Goal: Information Seeking & Learning: Learn about a topic

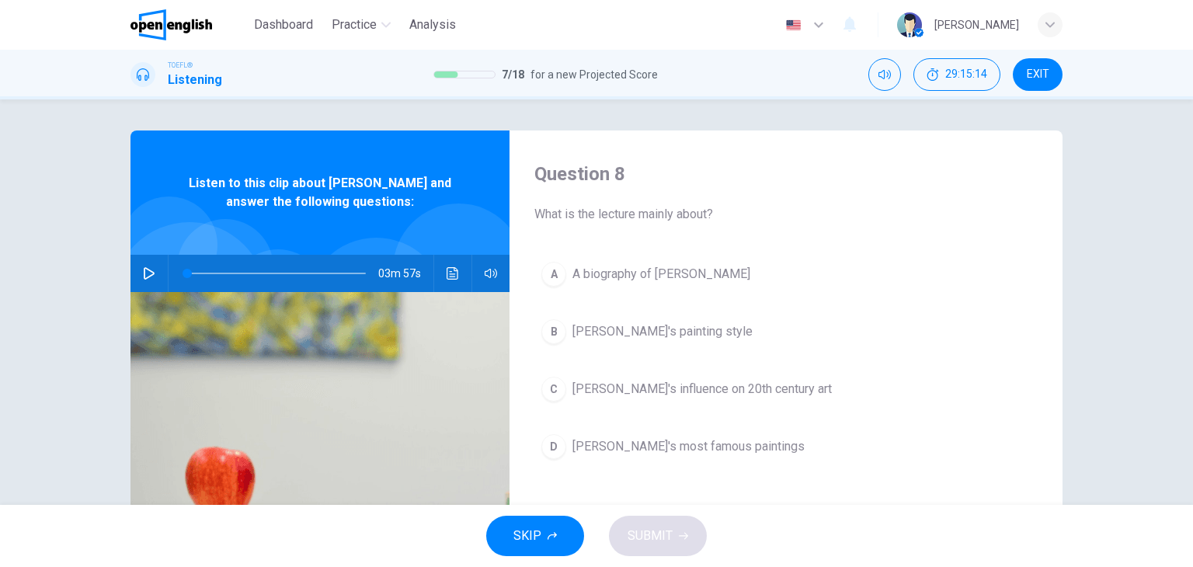
click at [148, 275] on icon "button" at bounding box center [149, 273] width 11 height 12
click at [1102, 35] on header "Dashboard Practice Analysis English ** ​ Daniel C." at bounding box center [596, 25] width 1193 height 50
click at [1124, 47] on header "Dashboard Practice Analysis English ** ​ Daniel C." at bounding box center [596, 25] width 1193 height 50
click at [147, 269] on icon "button" at bounding box center [148, 273] width 9 height 9
click at [187, 274] on span at bounding box center [276, 273] width 179 height 22
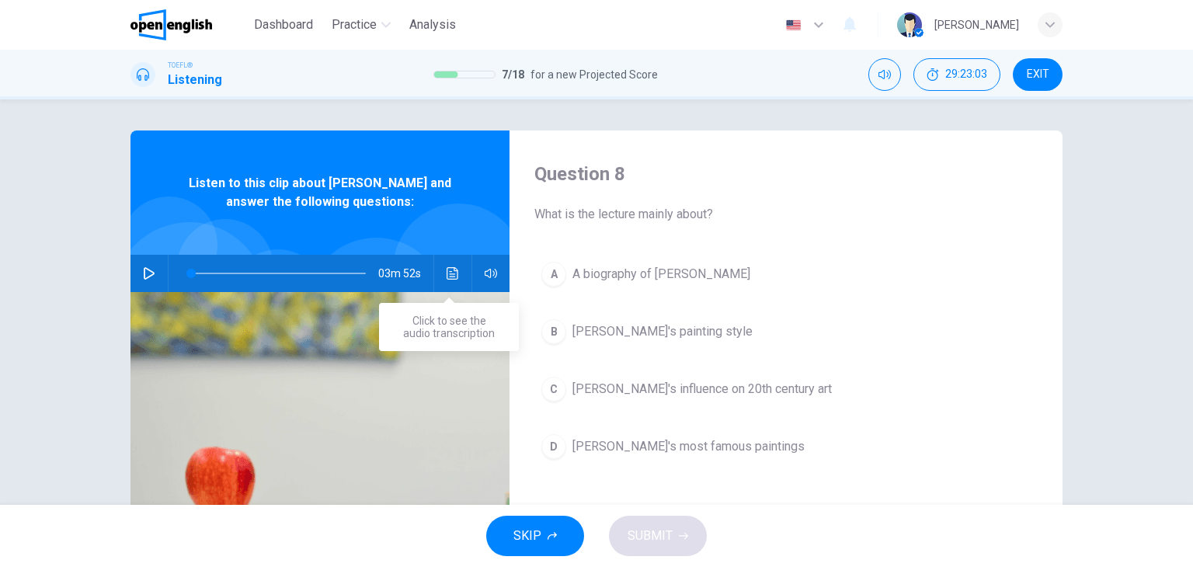
click at [446, 274] on icon "Click to see the audio transcription" at bounding box center [452, 273] width 12 height 12
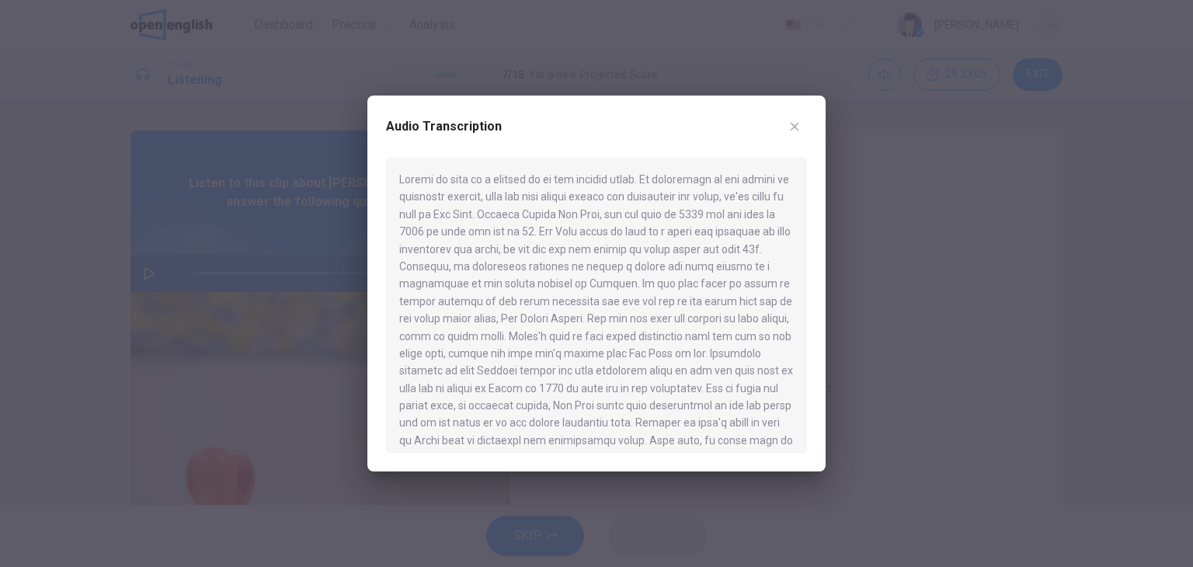
click at [789, 134] on button "button" at bounding box center [794, 126] width 25 height 25
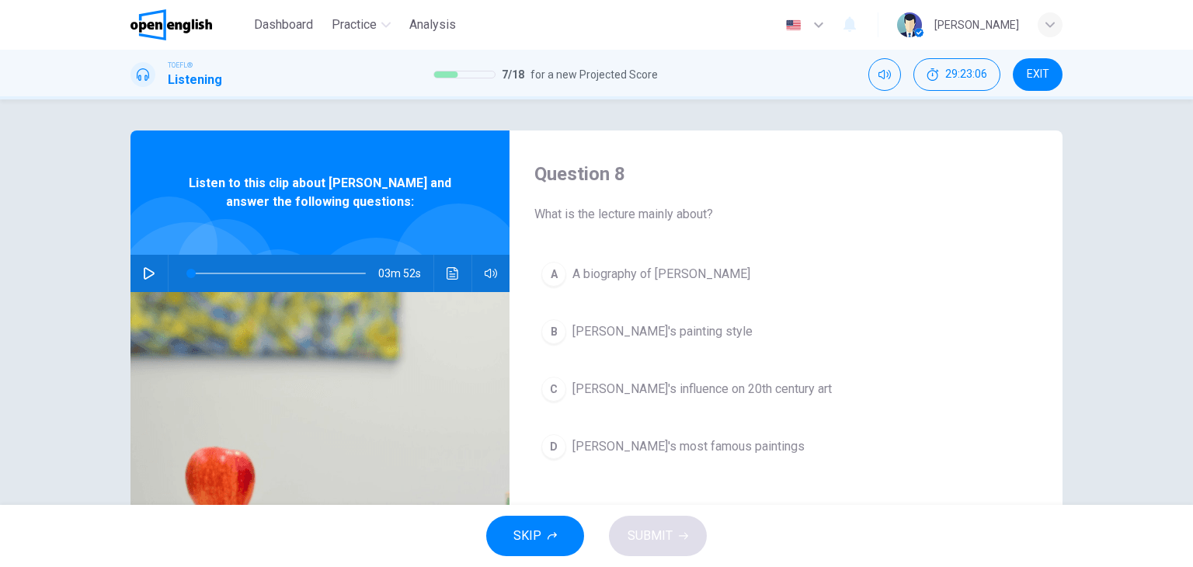
click at [144, 277] on icon "button" at bounding box center [149, 273] width 11 height 12
click at [447, 272] on icon "Click to see the audio transcription" at bounding box center [452, 273] width 12 height 12
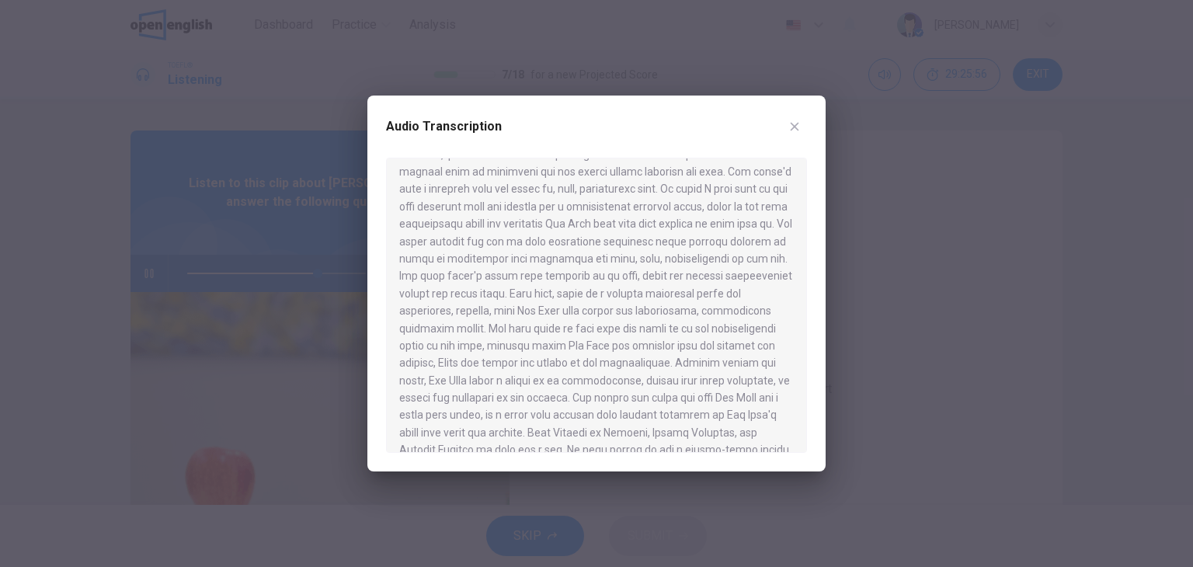
scroll to position [466, 0]
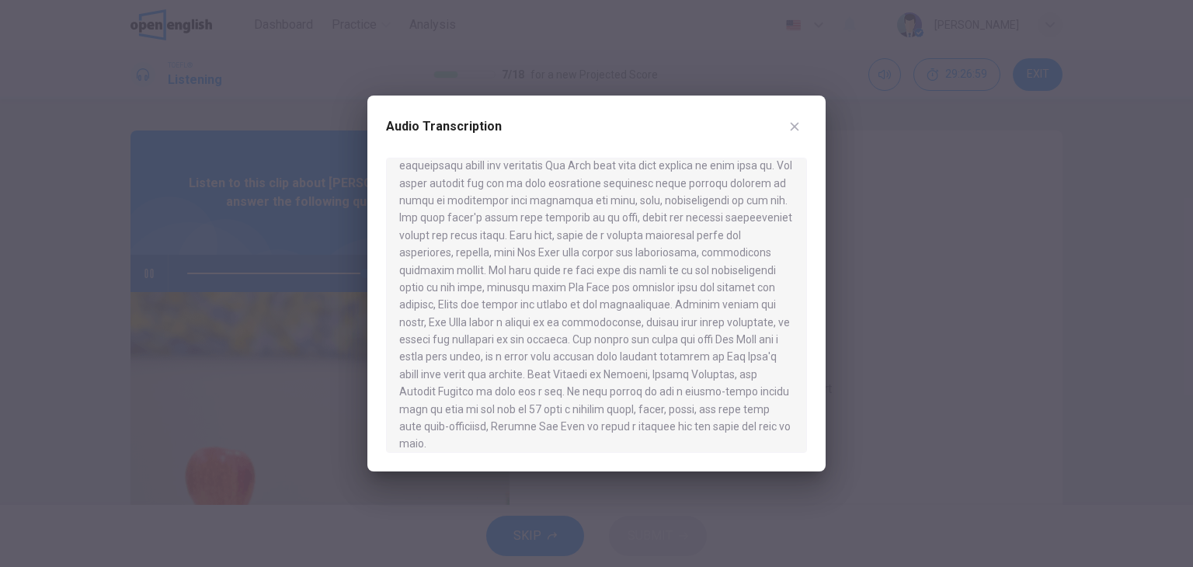
type input "*"
click at [651, 321] on div at bounding box center [596, 305] width 421 height 295
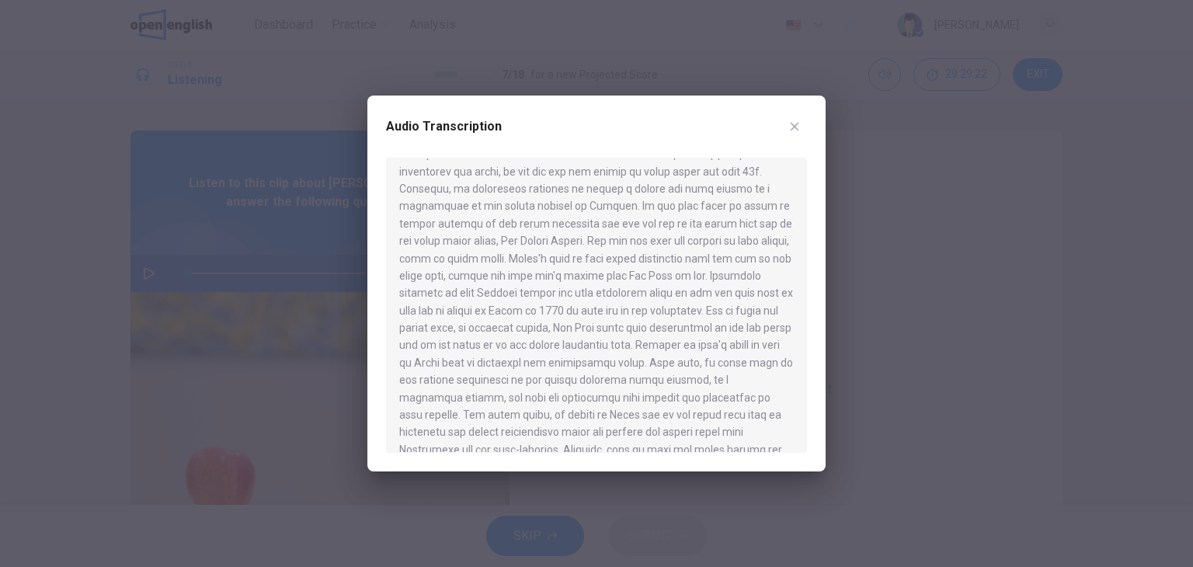
click at [686, 348] on div at bounding box center [596, 305] width 421 height 295
click at [1099, 290] on div at bounding box center [596, 283] width 1193 height 567
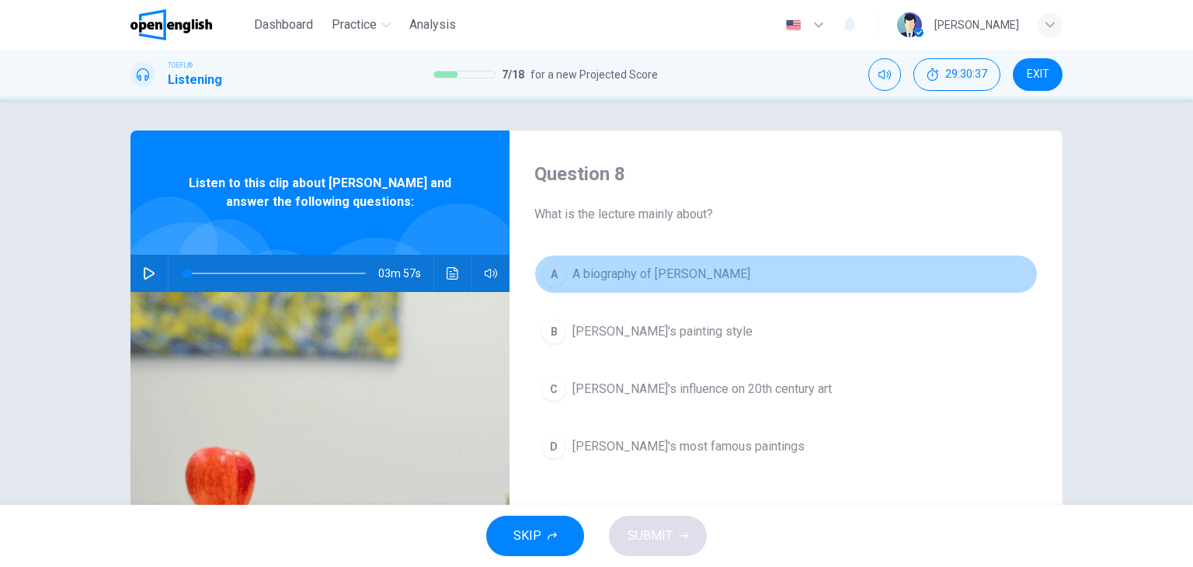
click at [646, 280] on span "A biography of Van Gogh" at bounding box center [661, 274] width 178 height 19
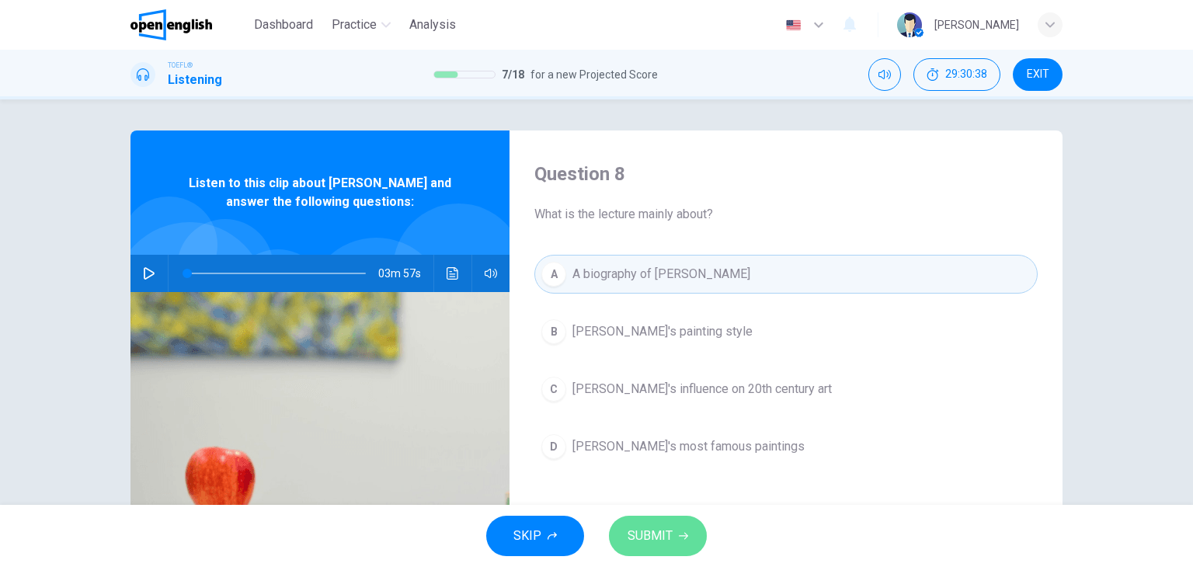
click at [658, 541] on span "SUBMIT" at bounding box center [649, 536] width 45 height 22
click at [657, 537] on span "SUBMIT" at bounding box center [649, 536] width 45 height 22
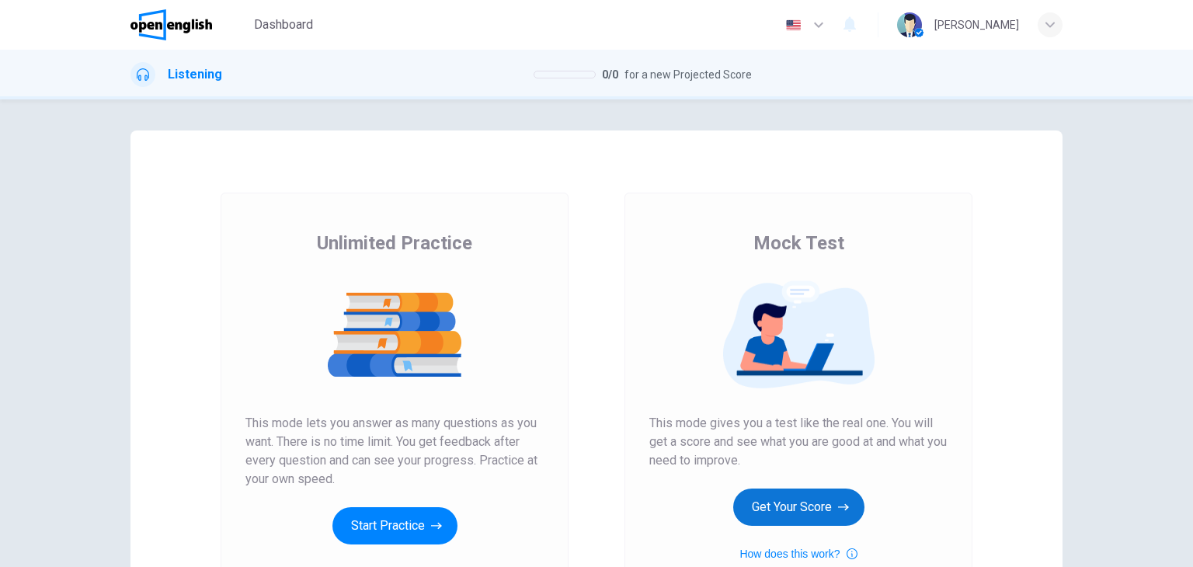
click at [771, 512] on button "Get Your Score" at bounding box center [798, 506] width 131 height 37
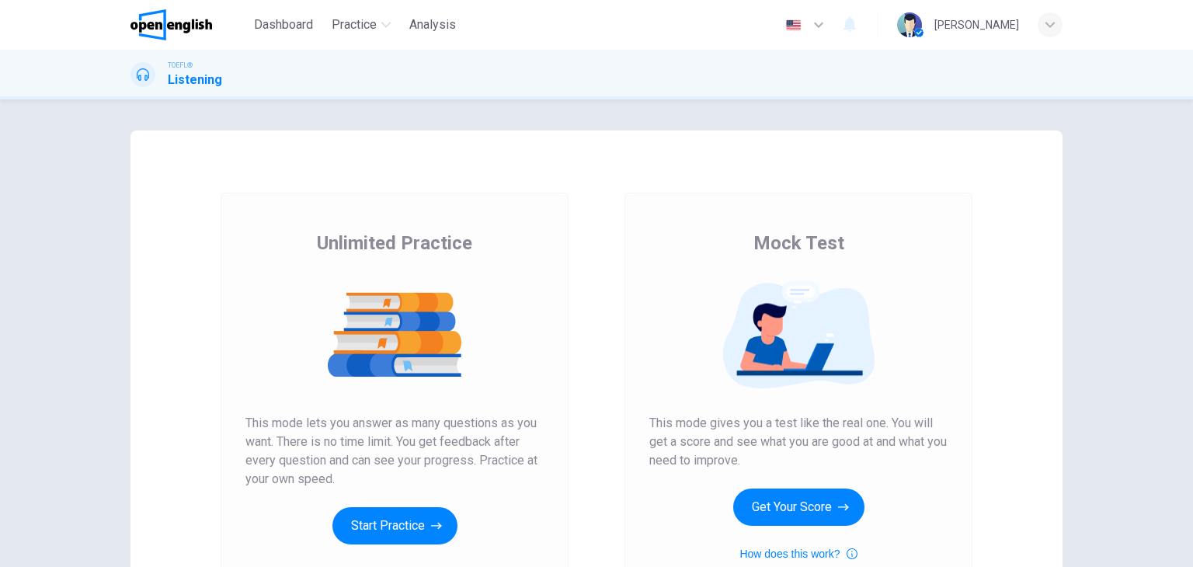
scroll to position [184, 0]
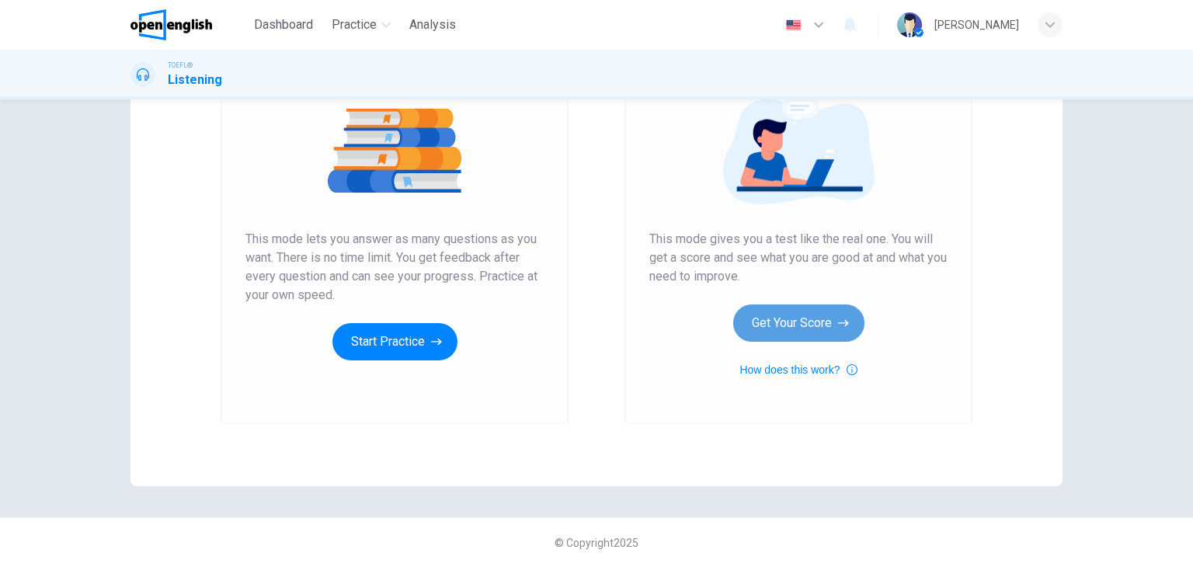
click at [807, 323] on button "Get Your Score" at bounding box center [798, 322] width 131 height 37
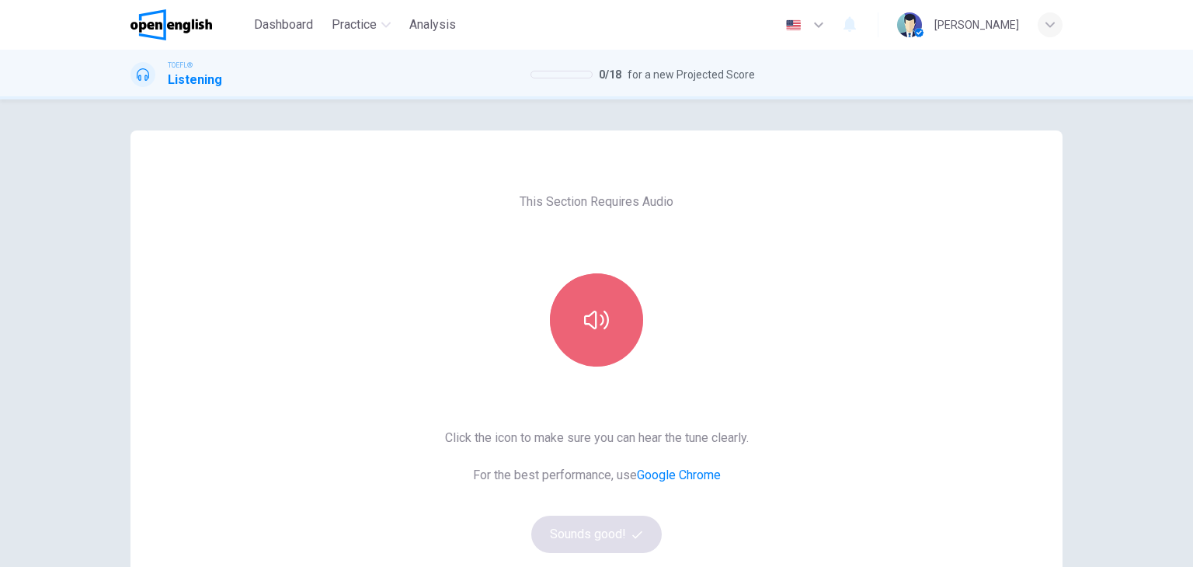
click at [600, 335] on button "button" at bounding box center [596, 319] width 93 height 93
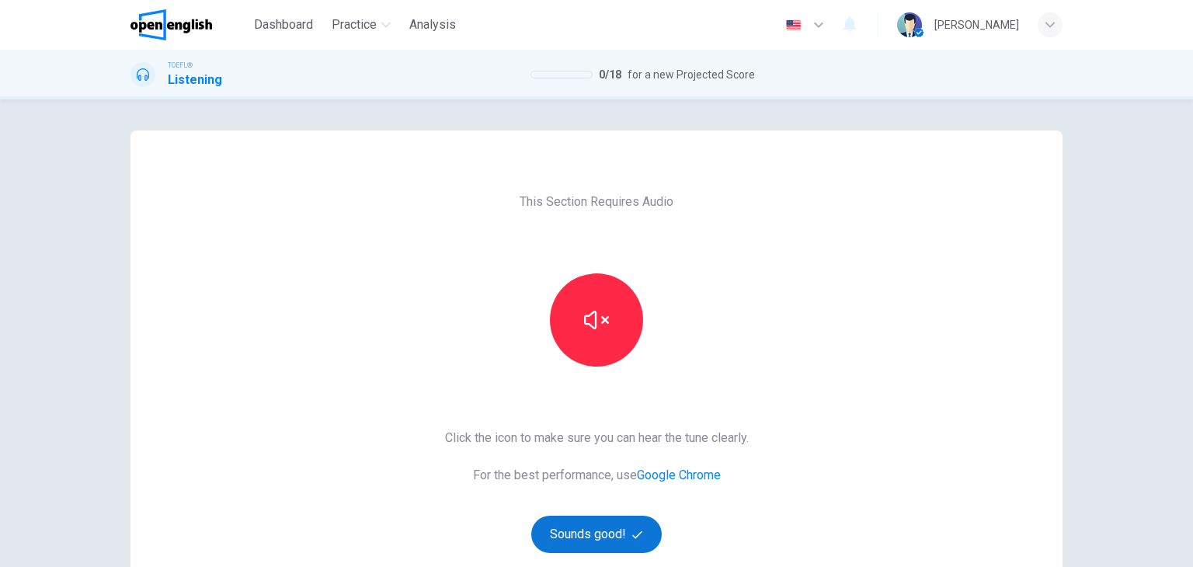
click at [613, 529] on button "Sounds good!" at bounding box center [596, 534] width 130 height 37
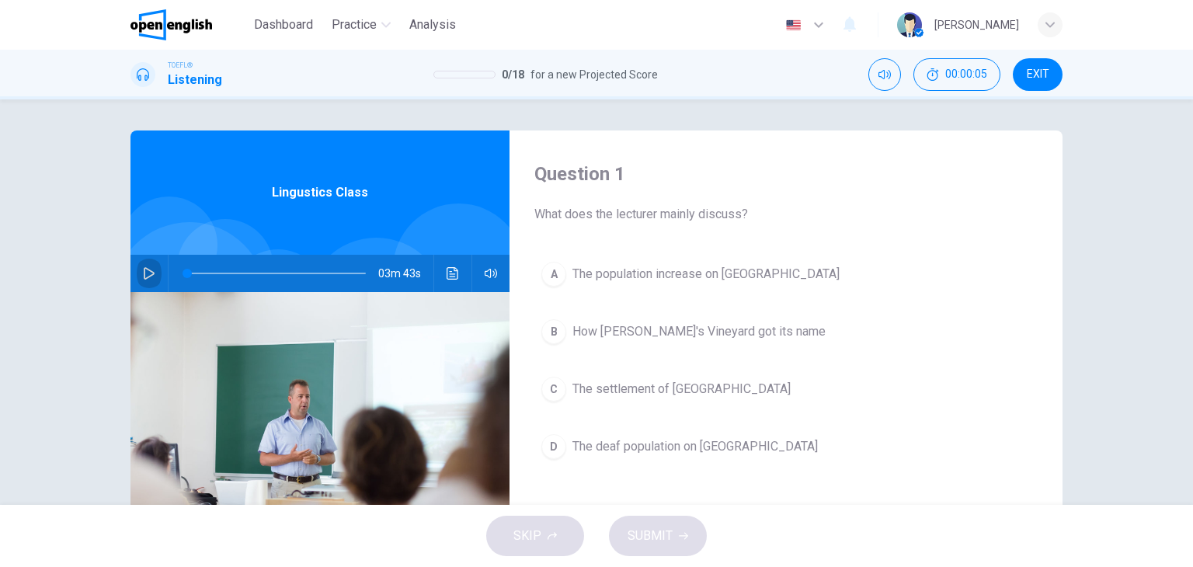
click at [149, 273] on icon "button" at bounding box center [149, 273] width 11 height 12
click at [446, 275] on icon "Click to see the audio transcription" at bounding box center [452, 273] width 12 height 12
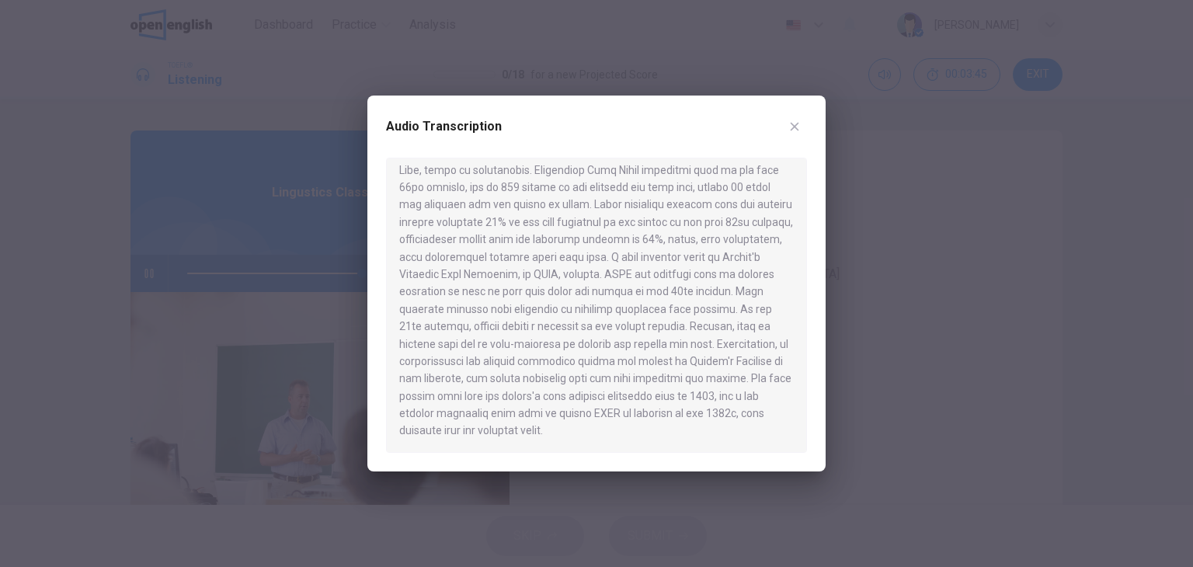
scroll to position [409, 0]
type input "*"
click at [1000, 387] on div at bounding box center [596, 283] width 1193 height 567
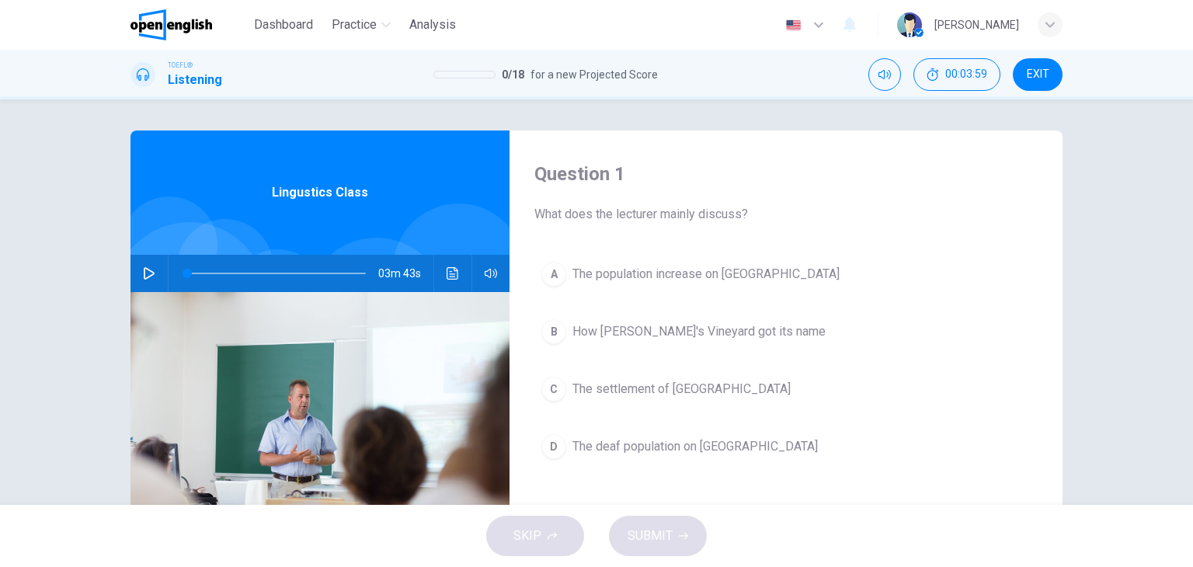
click at [746, 443] on span "The deaf population on [GEOGRAPHIC_DATA]" at bounding box center [694, 446] width 245 height 19
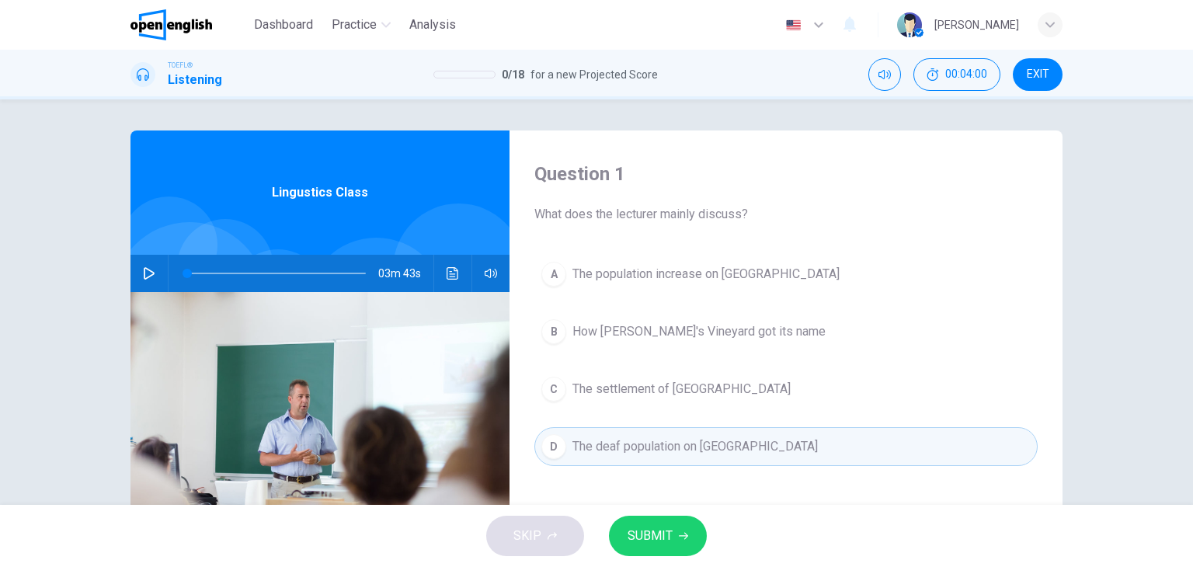
click at [684, 544] on button "SUBMIT" at bounding box center [658, 536] width 98 height 40
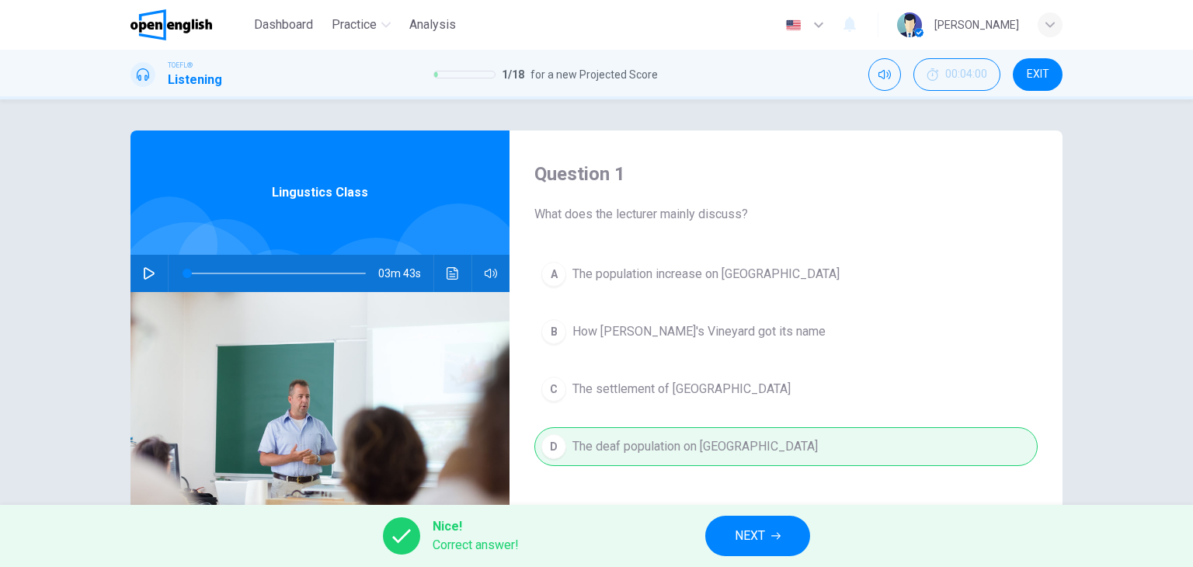
click at [770, 540] on button "NEXT" at bounding box center [757, 536] width 105 height 40
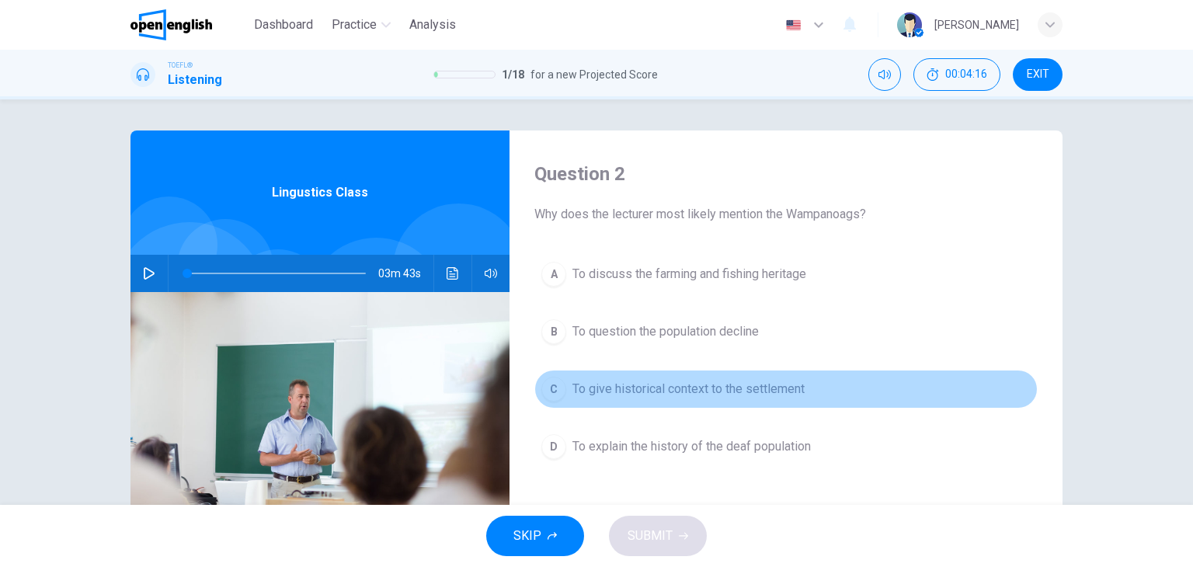
click at [665, 380] on span "To give historical context to the settlement" at bounding box center [688, 389] width 232 height 19
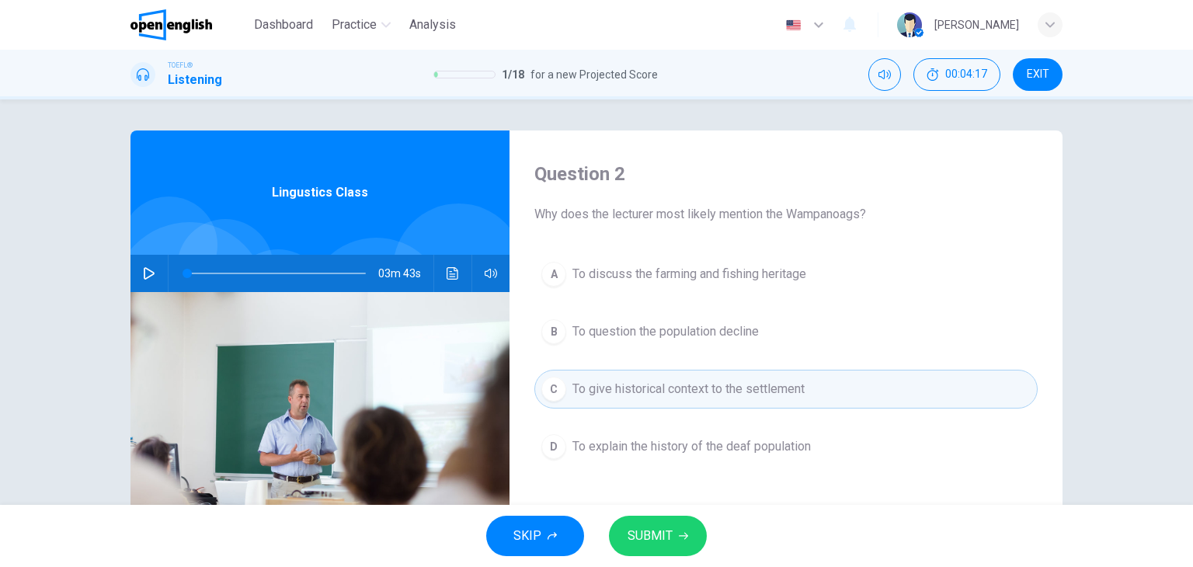
click at [665, 527] on span "SUBMIT" at bounding box center [649, 536] width 45 height 22
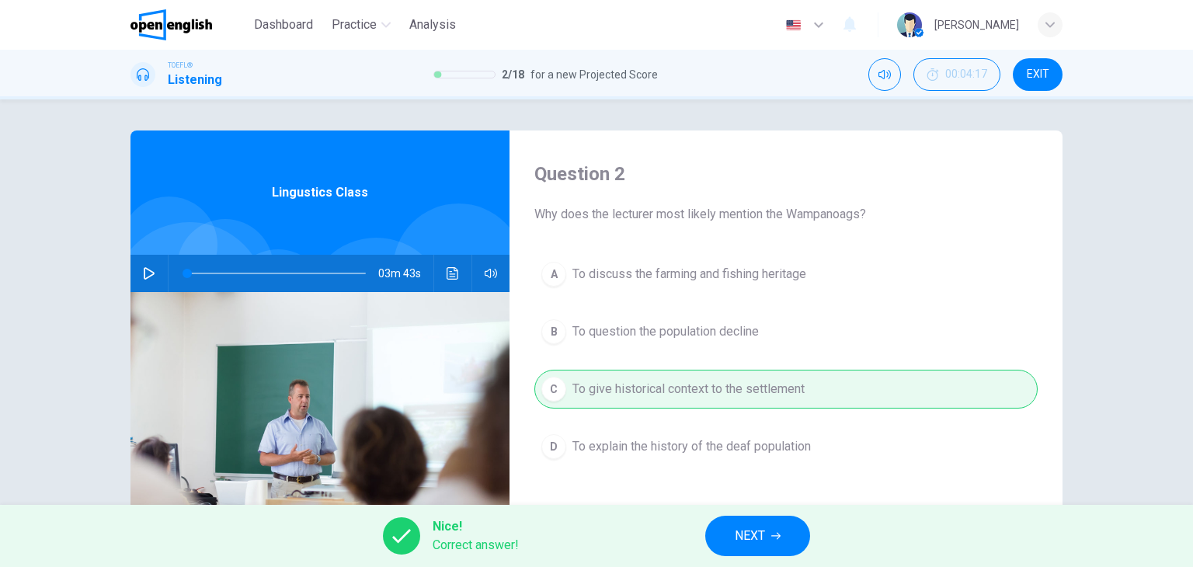
click at [758, 541] on span "NEXT" at bounding box center [750, 536] width 30 height 22
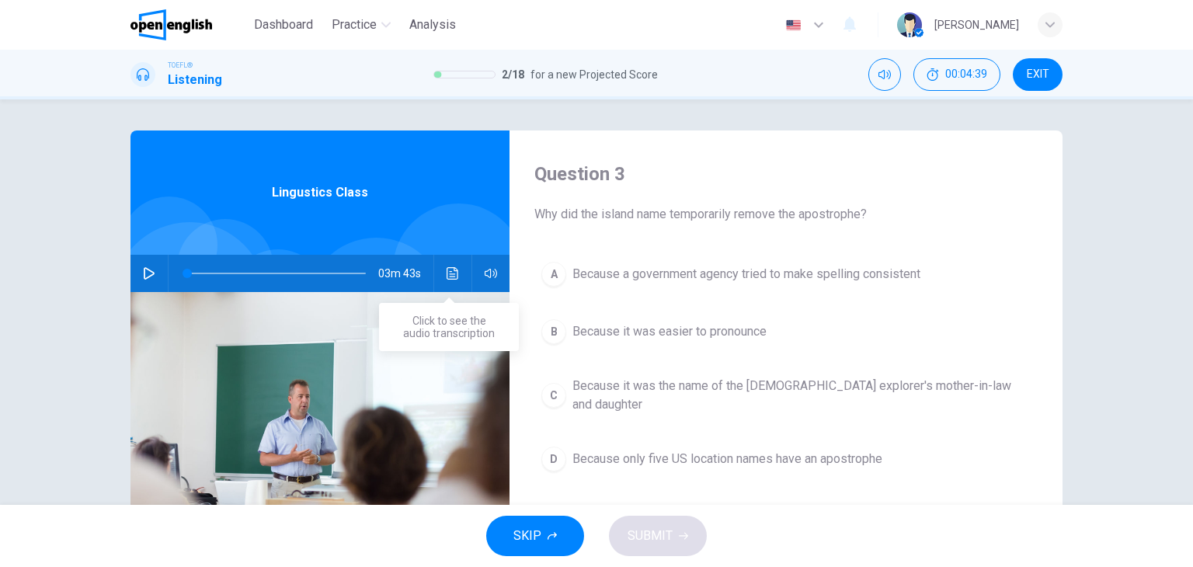
click at [457, 265] on button "Click to see the audio transcription" at bounding box center [452, 273] width 25 height 37
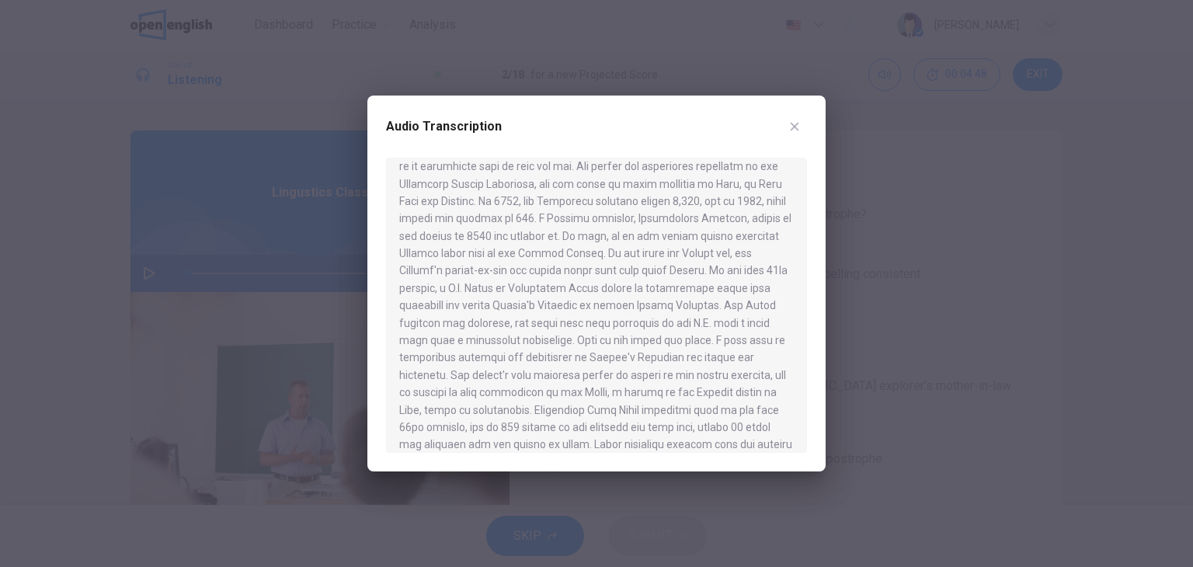
scroll to position [155, 0]
click at [988, 286] on div at bounding box center [596, 283] width 1193 height 567
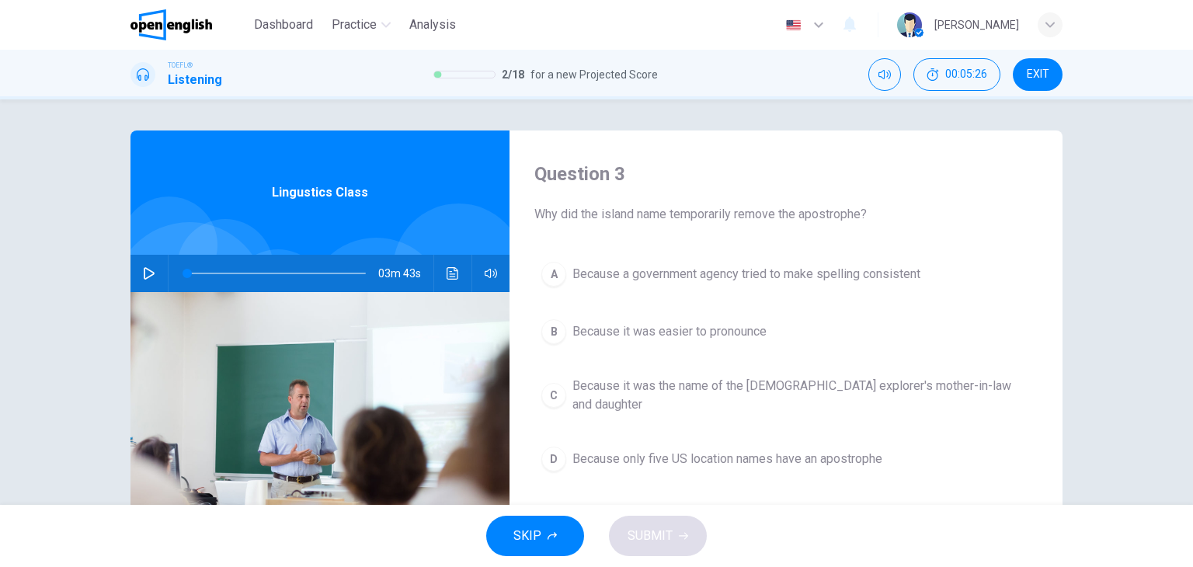
click at [794, 450] on span "Because only five US location names have an apostrophe" at bounding box center [727, 459] width 310 height 19
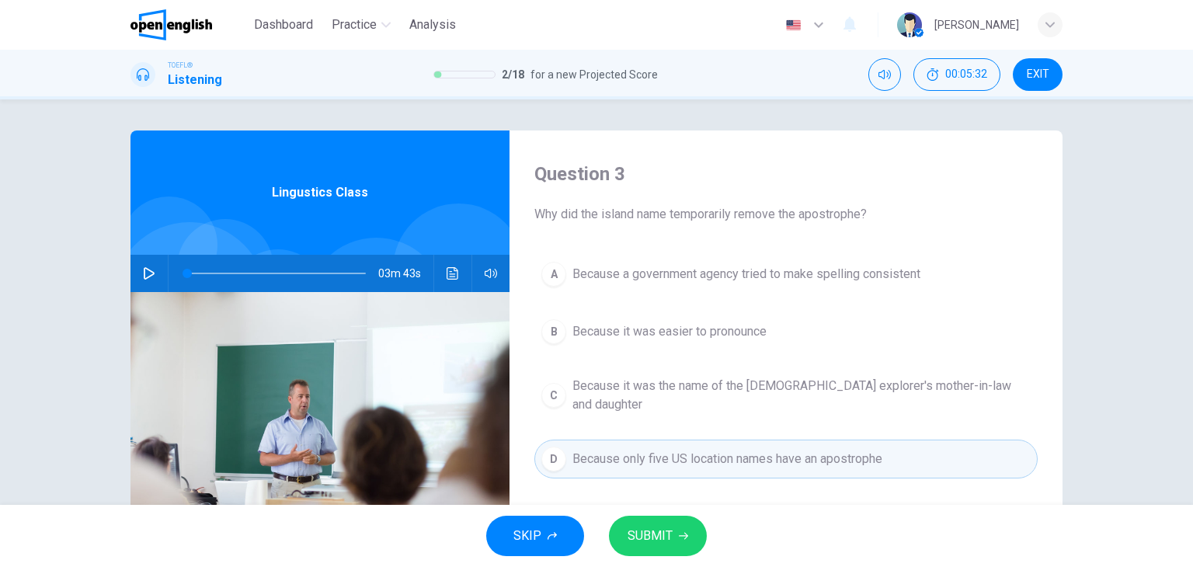
click at [451, 276] on icon "Click to see the audio transcription" at bounding box center [452, 273] width 12 height 12
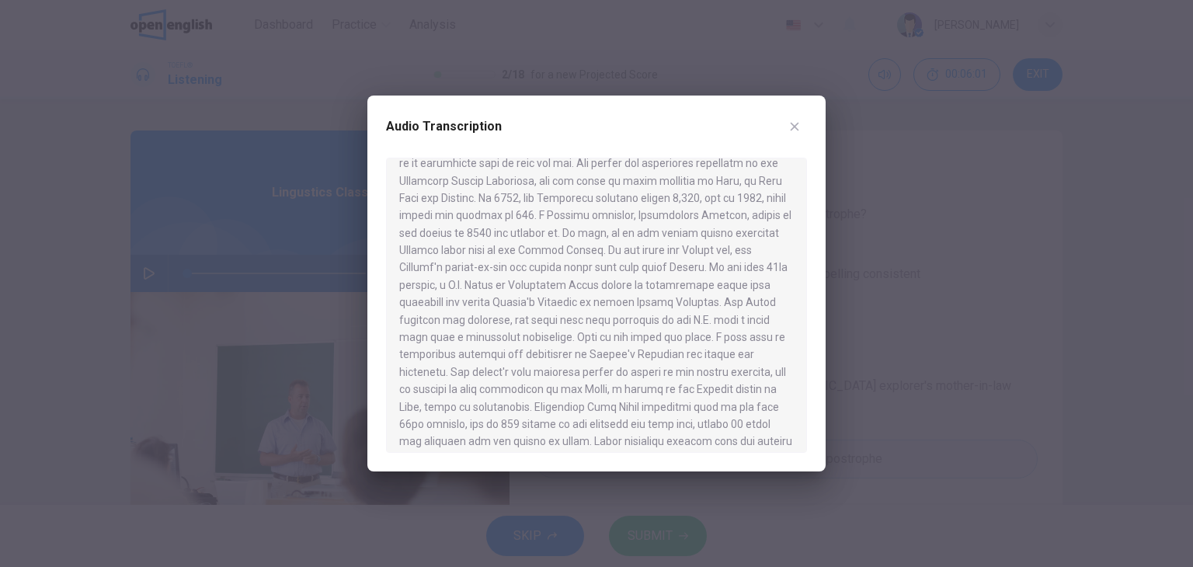
click at [1085, 286] on div at bounding box center [596, 283] width 1193 height 567
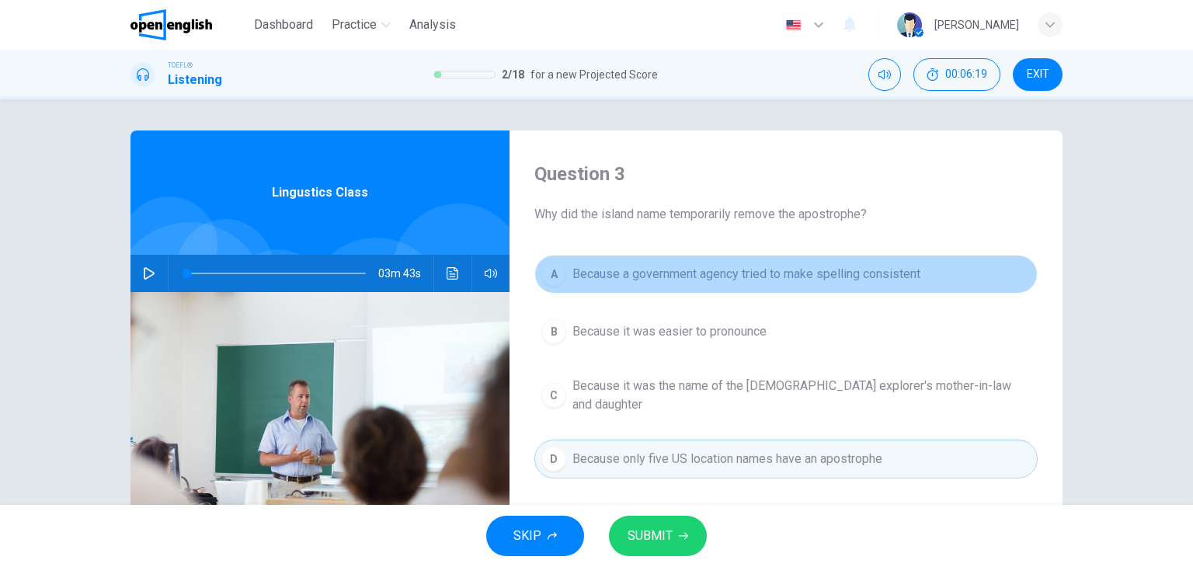
click at [780, 267] on span "Because a government agency tried to make spelling consistent" at bounding box center [746, 274] width 348 height 19
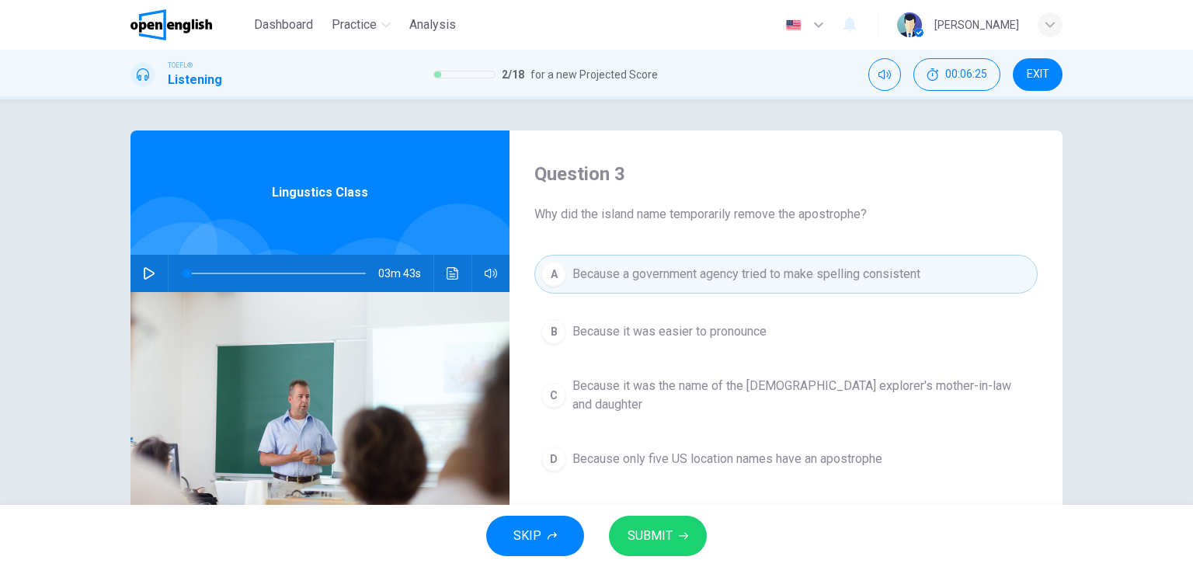
click at [654, 531] on span "SUBMIT" at bounding box center [649, 536] width 45 height 22
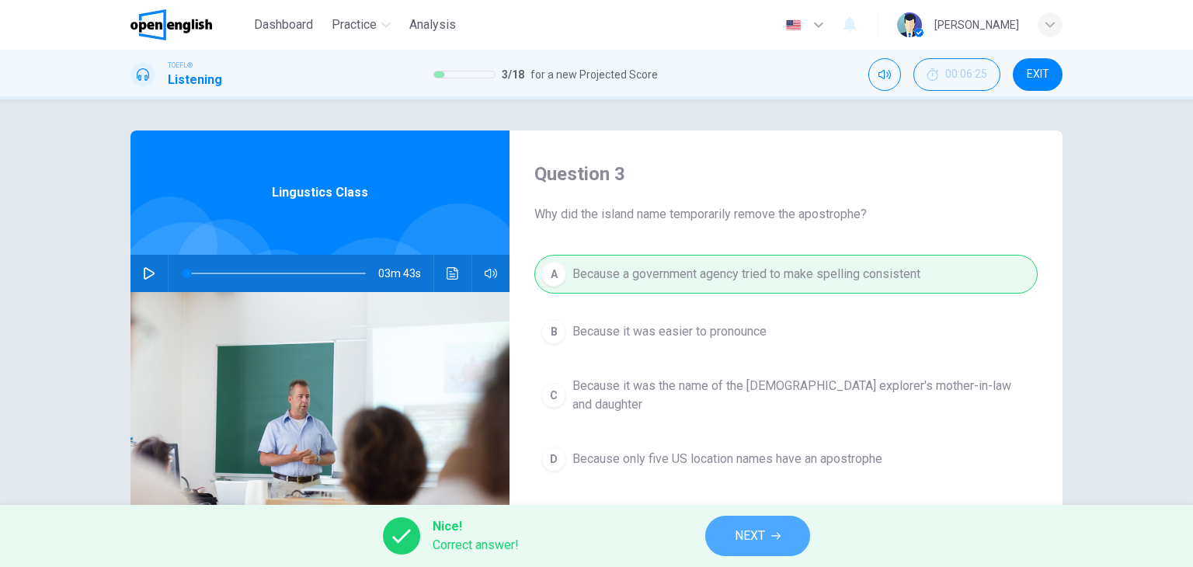
click at [747, 535] on span "NEXT" at bounding box center [750, 536] width 30 height 22
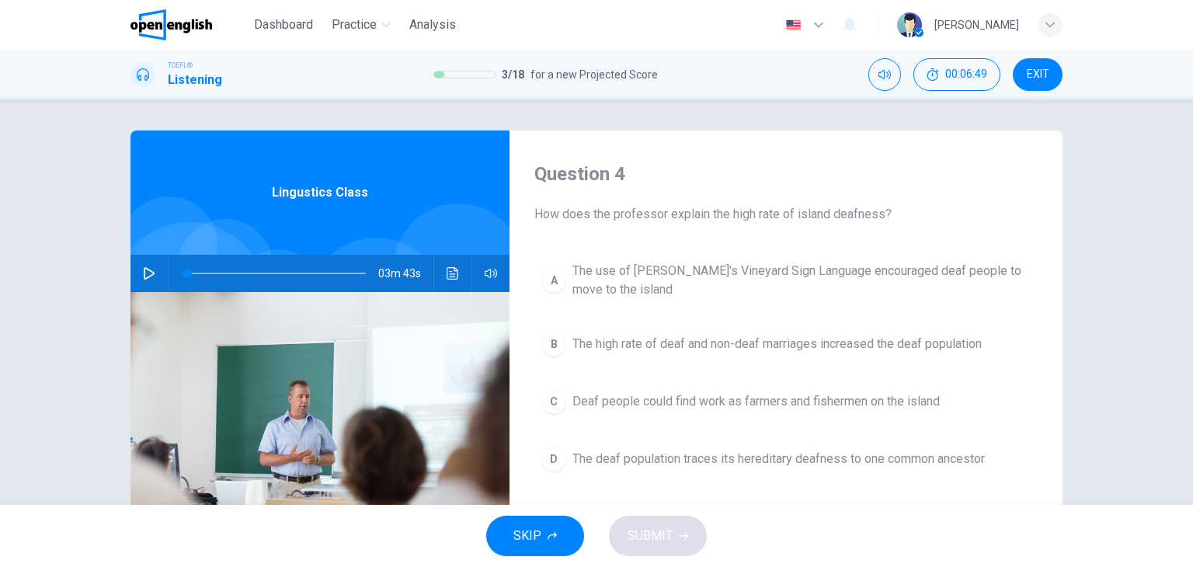
click at [750, 349] on span "The high rate of deaf and non-deaf marriages increased the deaf population" at bounding box center [776, 344] width 409 height 19
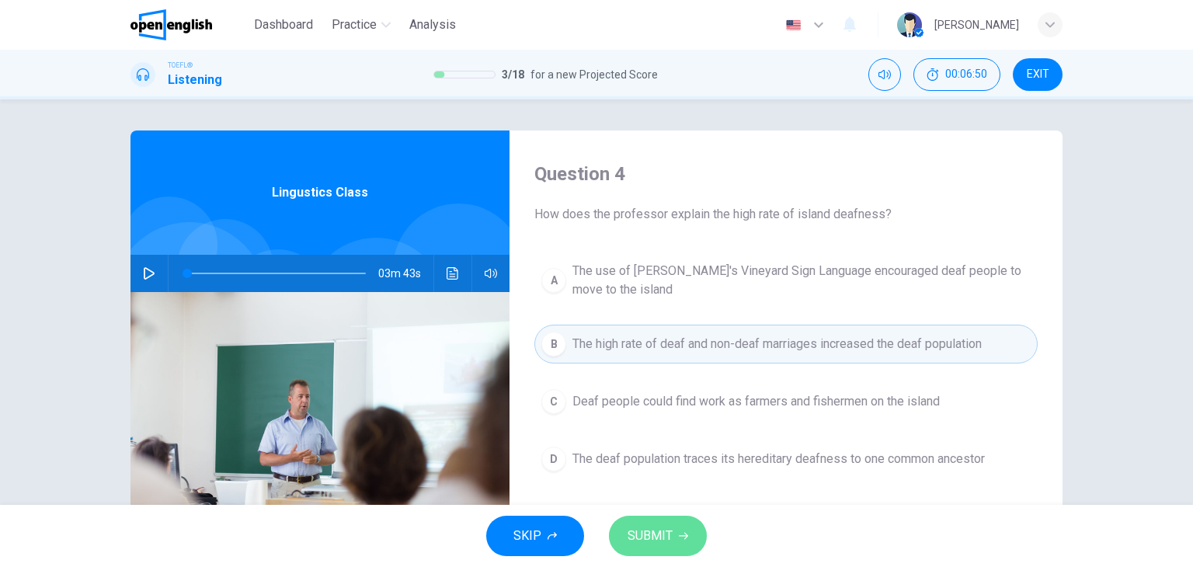
click at [671, 535] on span "SUBMIT" at bounding box center [649, 536] width 45 height 22
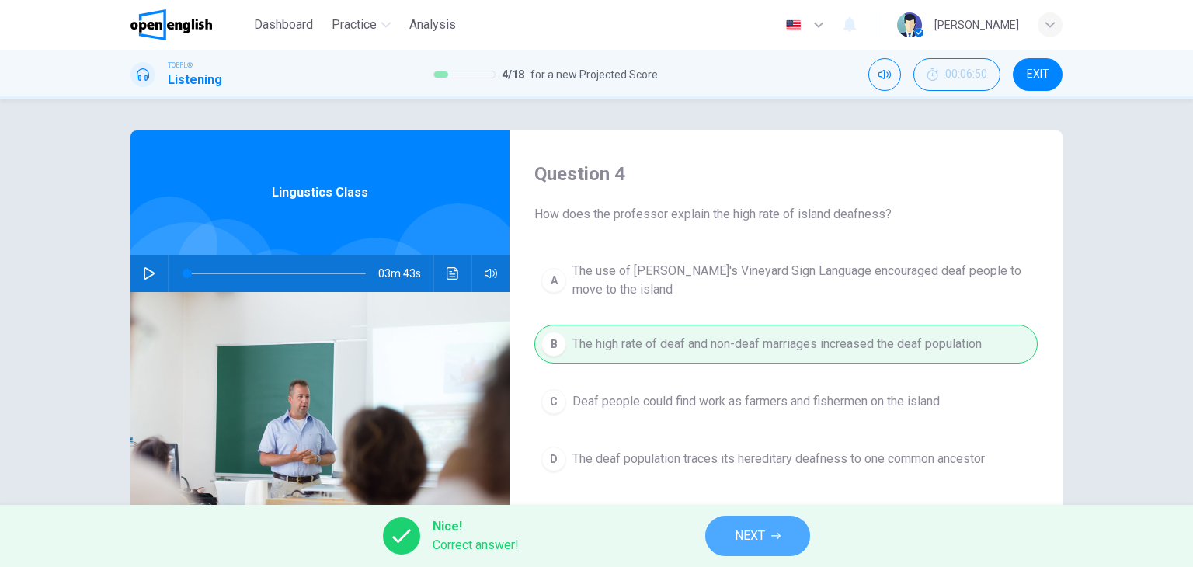
click at [771, 531] on icon "button" at bounding box center [775, 535] width 9 height 9
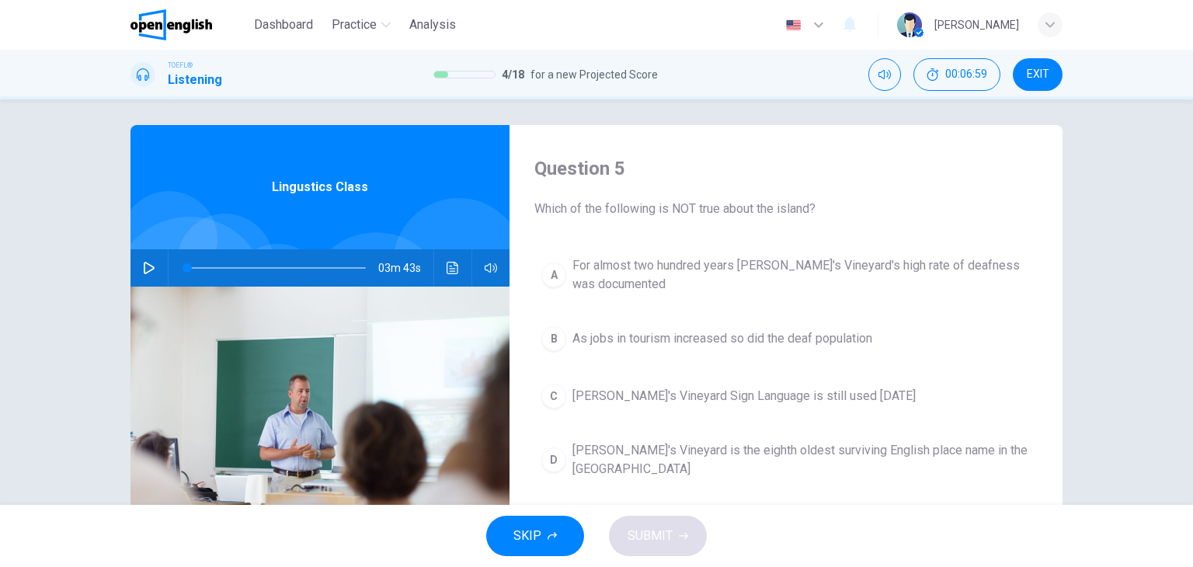
scroll to position [0, 0]
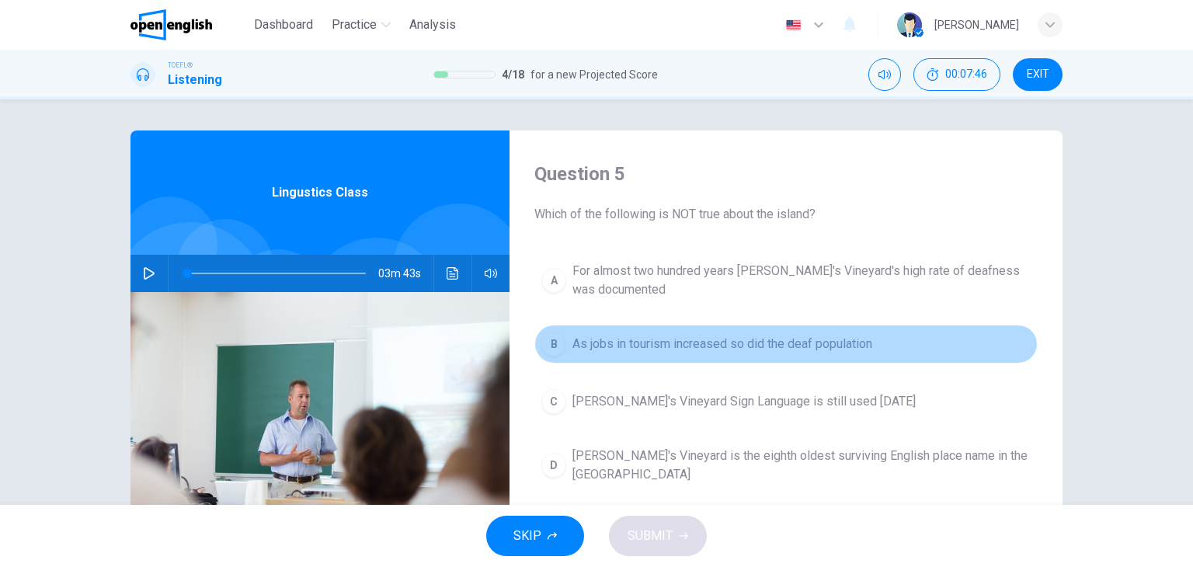
click at [790, 349] on span "As jobs in tourism increased so did the deaf population" at bounding box center [722, 344] width 300 height 19
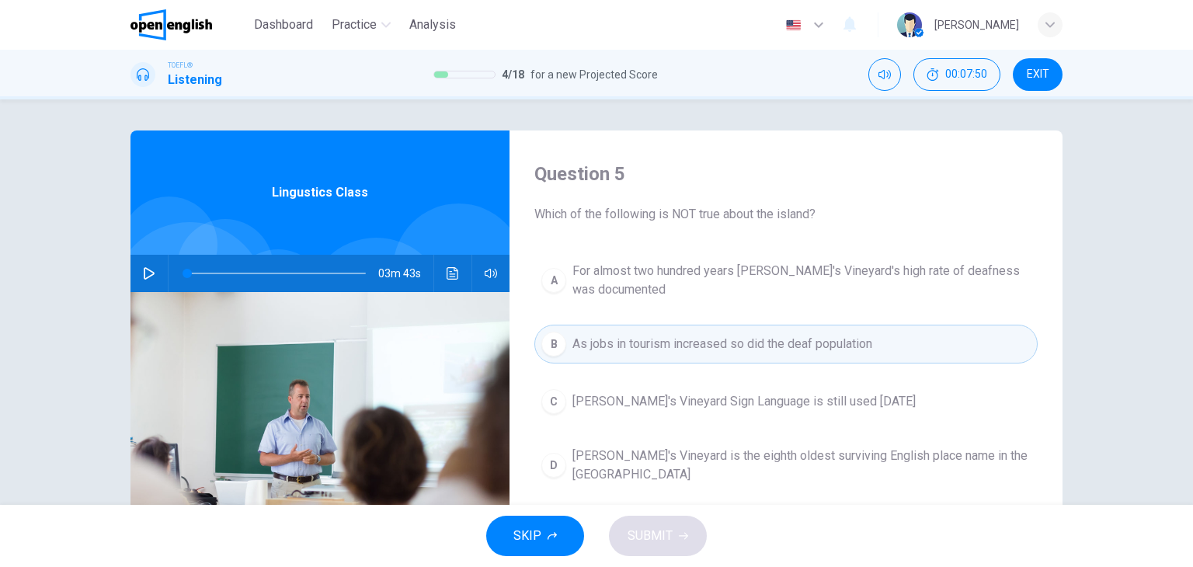
click at [599, 330] on button "B As jobs in tourism increased so did the deaf population" at bounding box center [785, 344] width 503 height 39
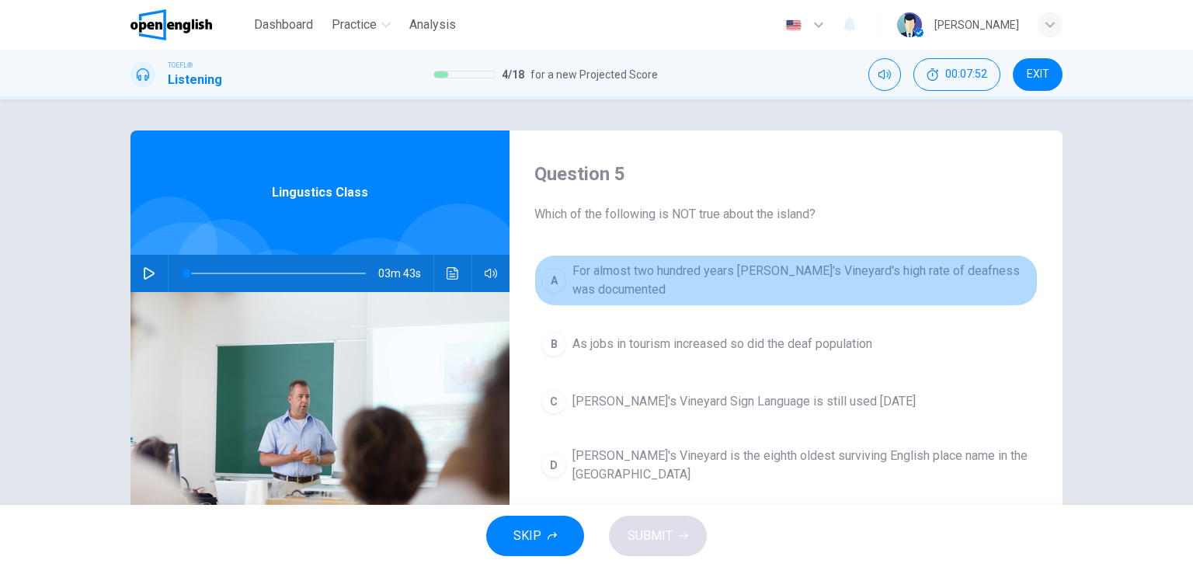
click at [603, 285] on span "For almost two hundred years [PERSON_NAME]'s Vineyard's high rate of deafness w…" at bounding box center [801, 280] width 458 height 37
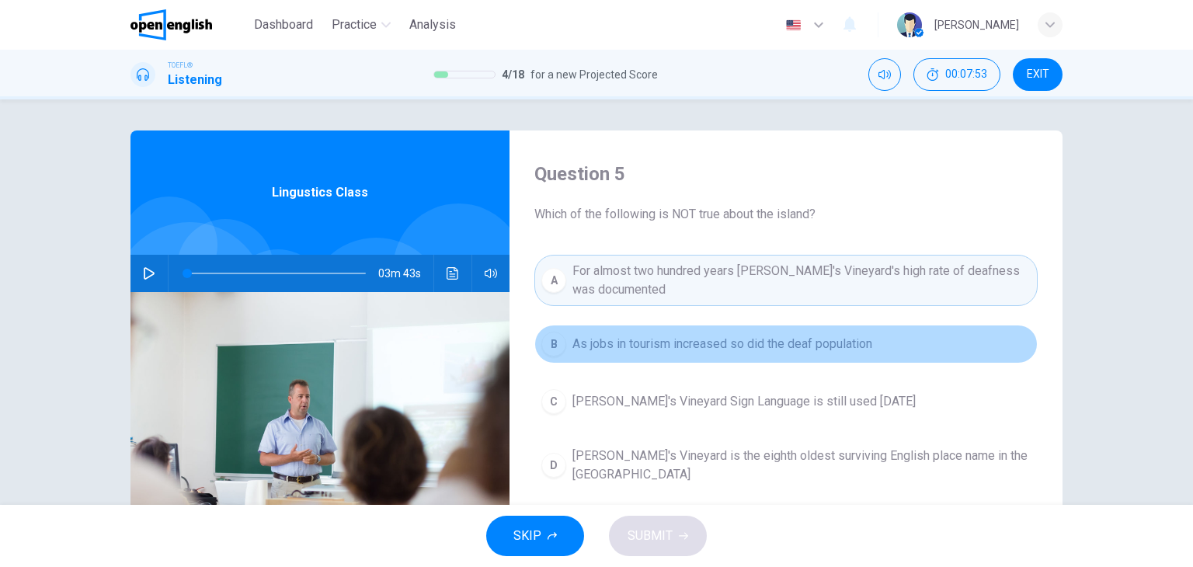
click at [603, 352] on span "As jobs in tourism increased so did the deaf population" at bounding box center [722, 344] width 300 height 19
click at [643, 344] on span "As jobs in tourism increased so did the deaf population" at bounding box center [722, 344] width 300 height 19
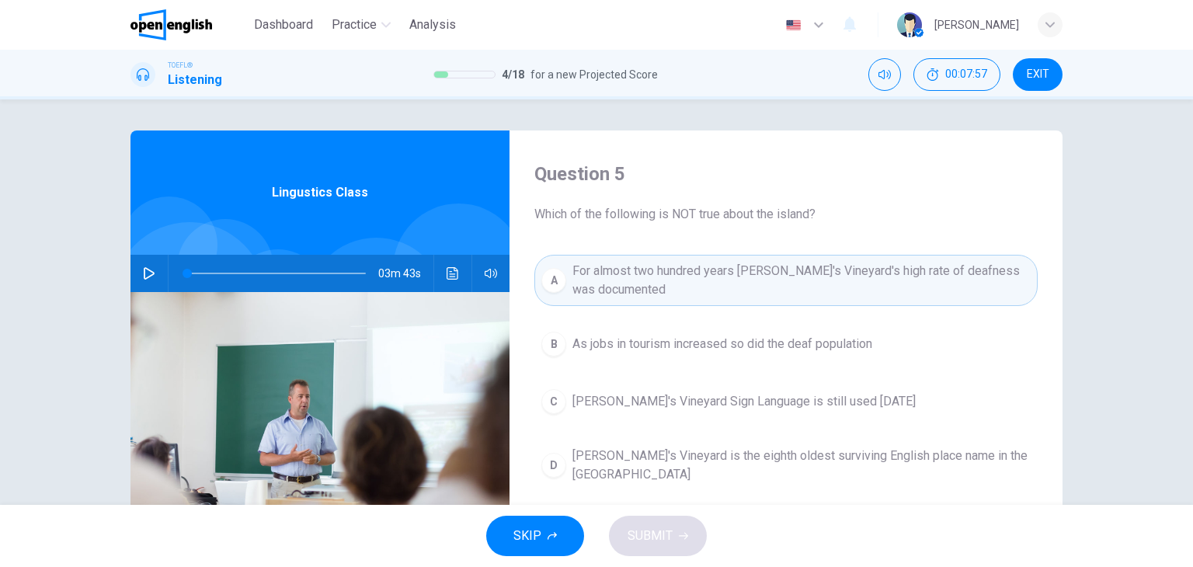
click at [626, 335] on span "As jobs in tourism increased so did the deaf population" at bounding box center [722, 344] width 300 height 19
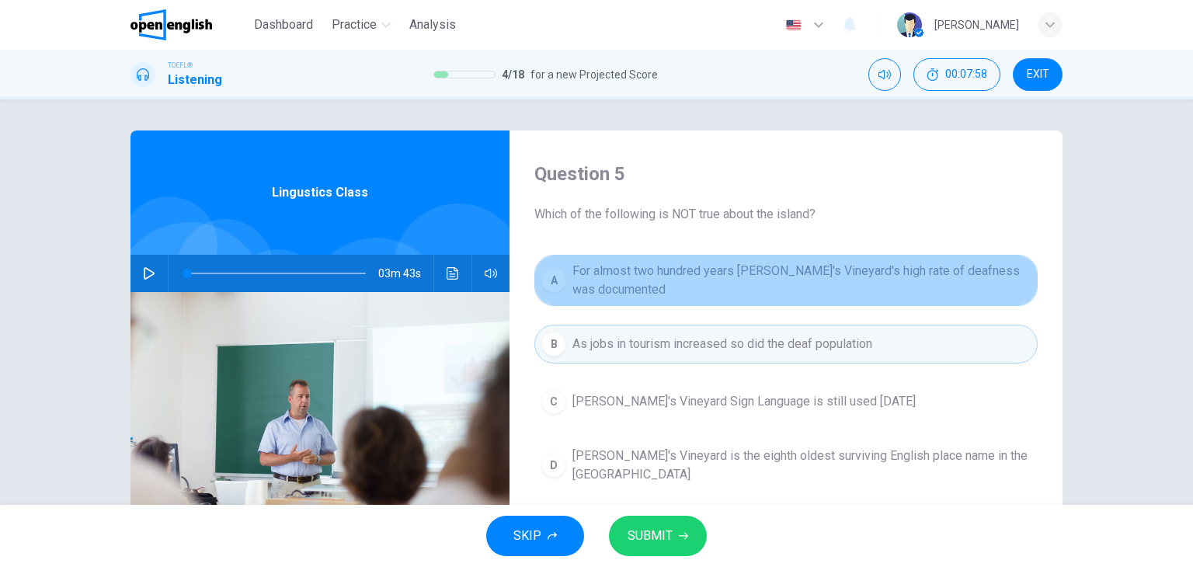
click at [634, 282] on span "For almost two hundred years [PERSON_NAME]'s Vineyard's high rate of deafness w…" at bounding box center [801, 280] width 458 height 37
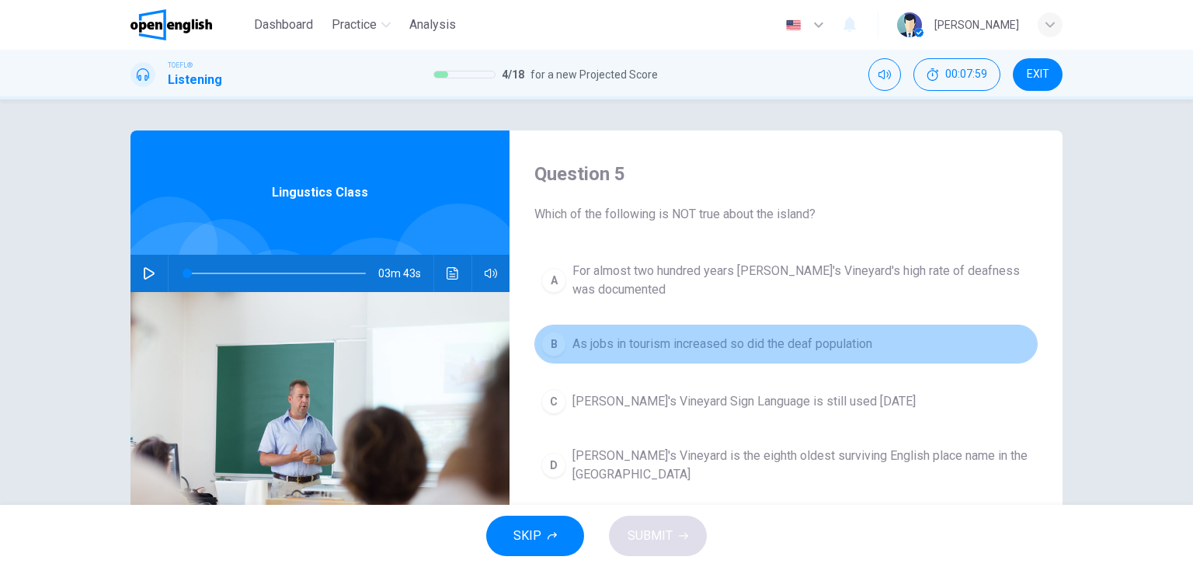
click at [730, 349] on span "As jobs in tourism increased so did the deaf population" at bounding box center [722, 344] width 300 height 19
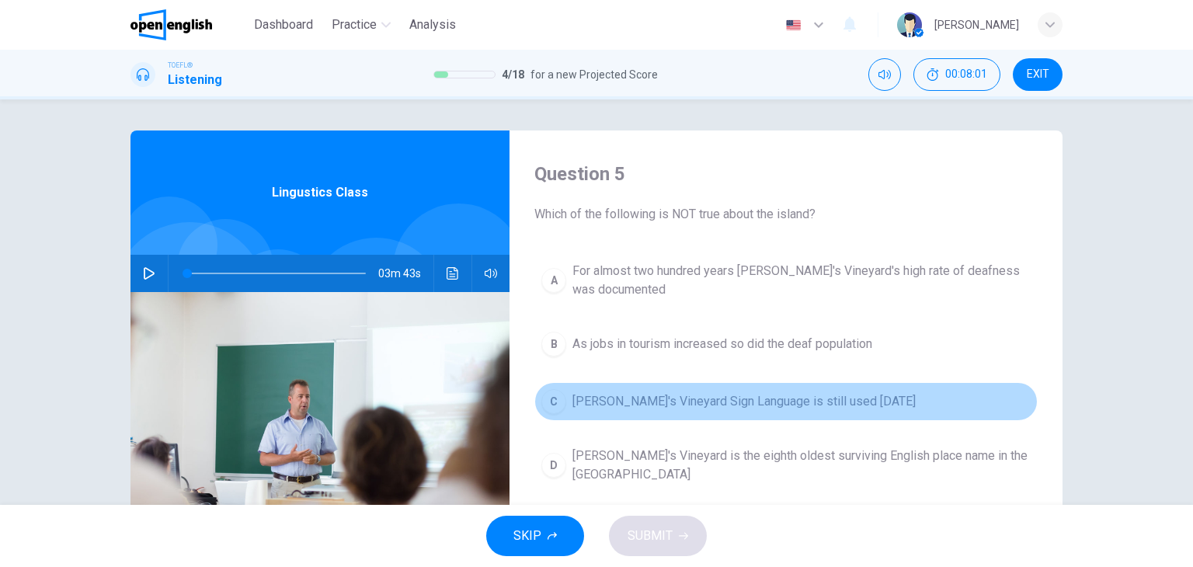
click at [685, 396] on span "[PERSON_NAME]'s Vineyard Sign Language is still used [DATE]" at bounding box center [743, 401] width 343 height 19
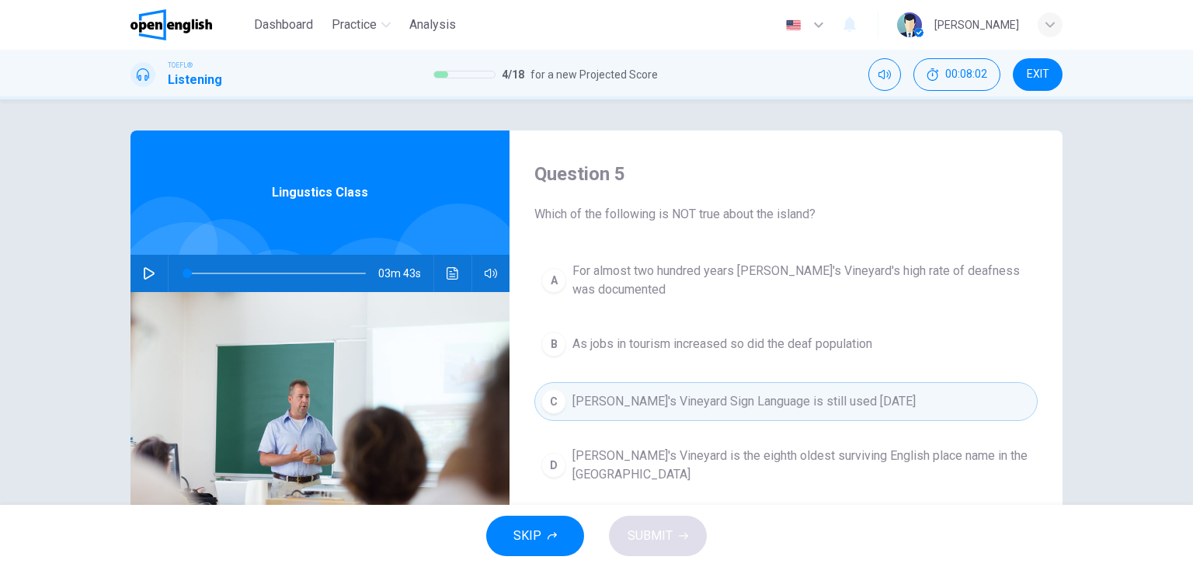
click at [655, 458] on span "[PERSON_NAME]'s Vineyard is the eighth oldest surviving English place name in t…" at bounding box center [801, 464] width 458 height 37
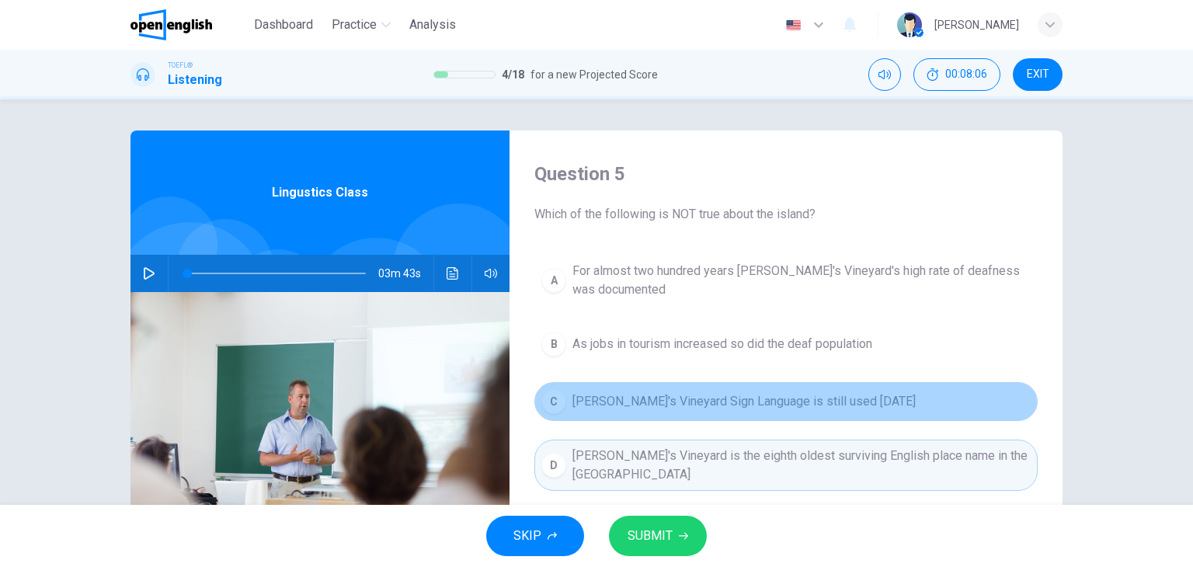
click at [683, 399] on span "[PERSON_NAME]'s Vineyard Sign Language is still used [DATE]" at bounding box center [743, 401] width 343 height 19
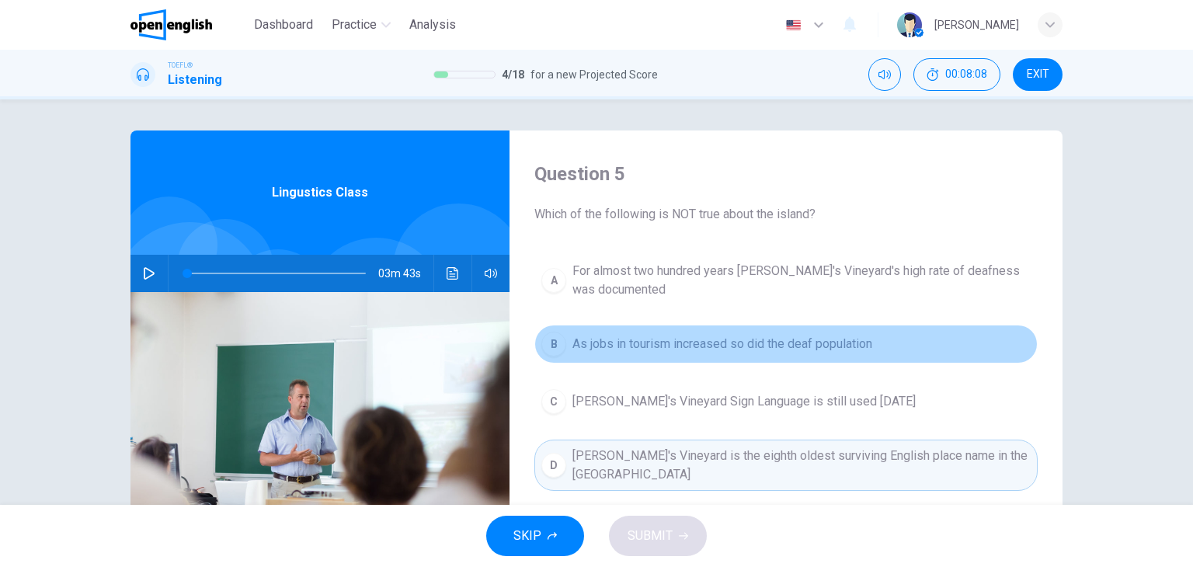
click at [677, 342] on span "As jobs in tourism increased so did the deaf population" at bounding box center [722, 344] width 300 height 19
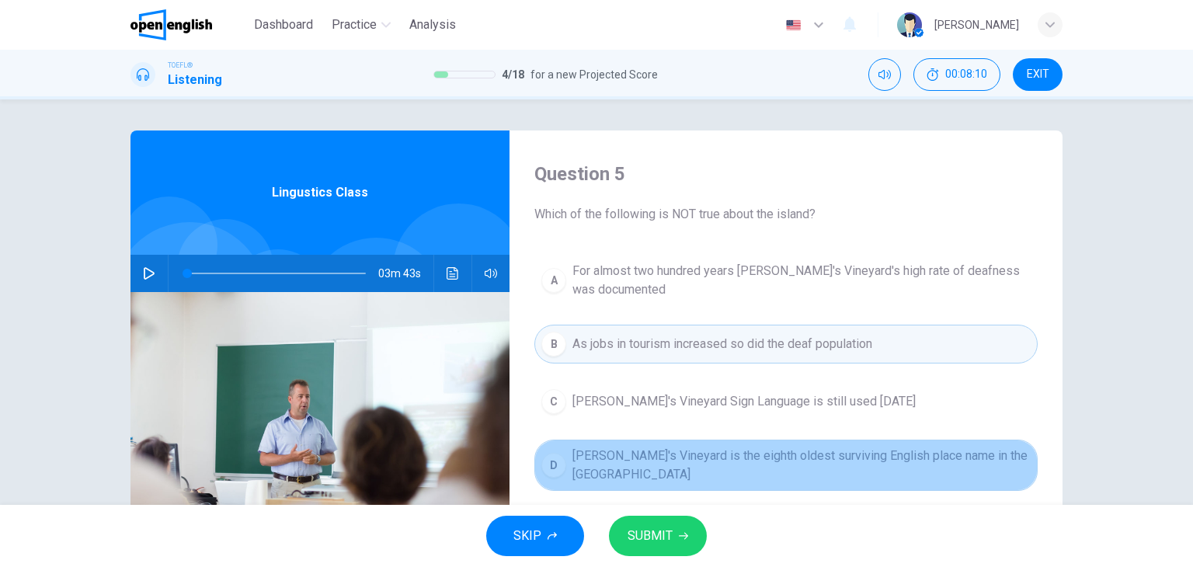
click at [618, 458] on span "[PERSON_NAME]'s Vineyard is the eighth oldest surviving English place name in t…" at bounding box center [801, 464] width 458 height 37
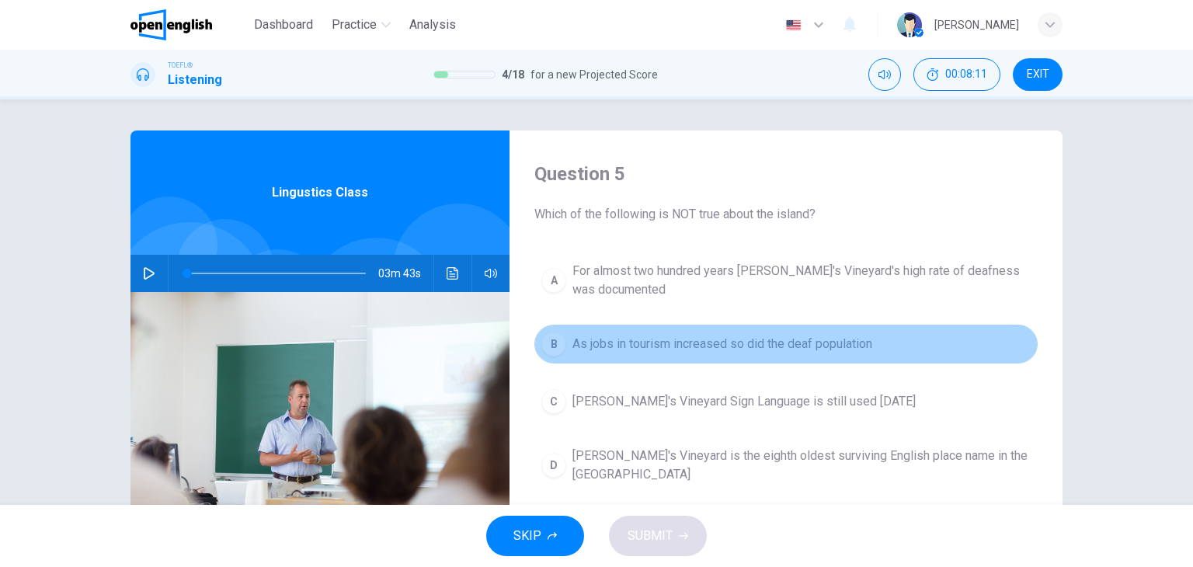
click at [698, 339] on span "As jobs in tourism increased so did the deaf population" at bounding box center [722, 344] width 300 height 19
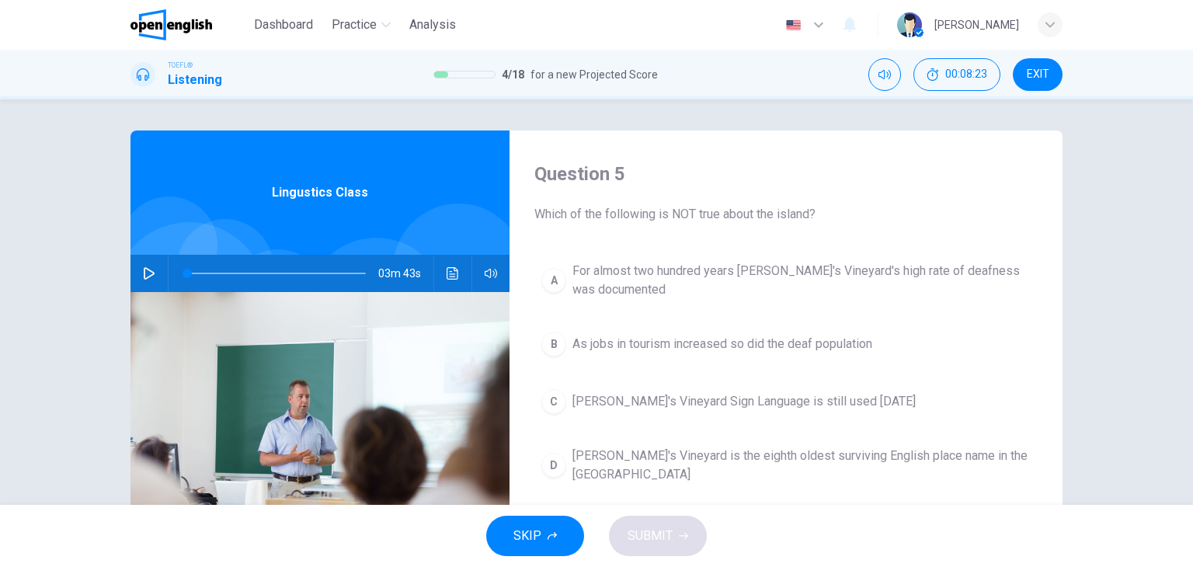
click at [729, 456] on span "[PERSON_NAME]'s Vineyard is the eighth oldest surviving English place name in t…" at bounding box center [801, 464] width 458 height 37
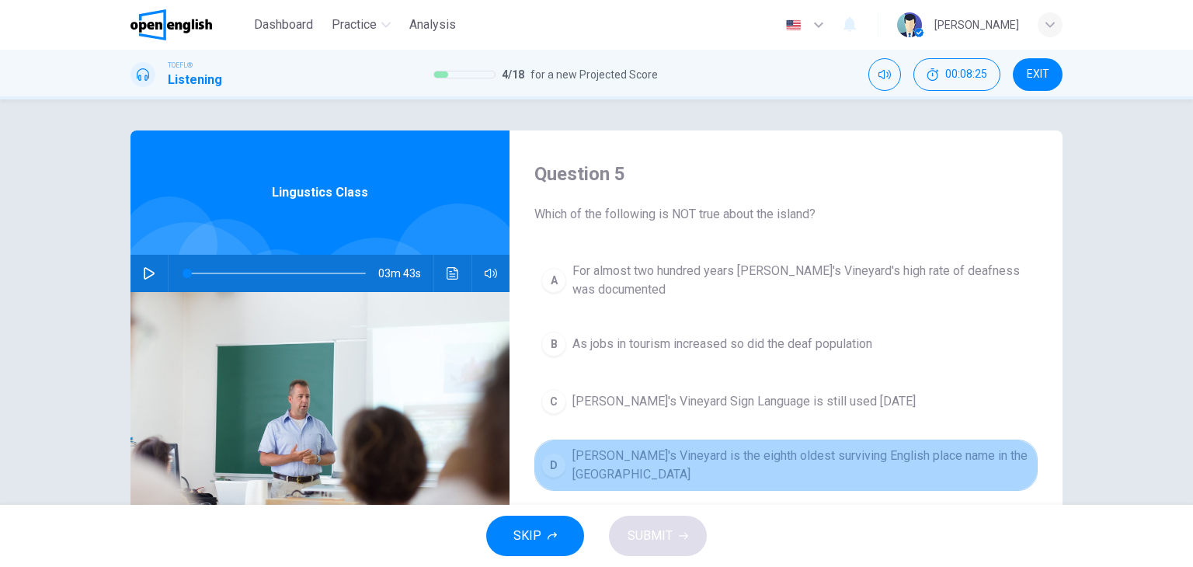
click at [783, 463] on span "[PERSON_NAME]'s Vineyard is the eighth oldest surviving English place name in t…" at bounding box center [801, 464] width 458 height 37
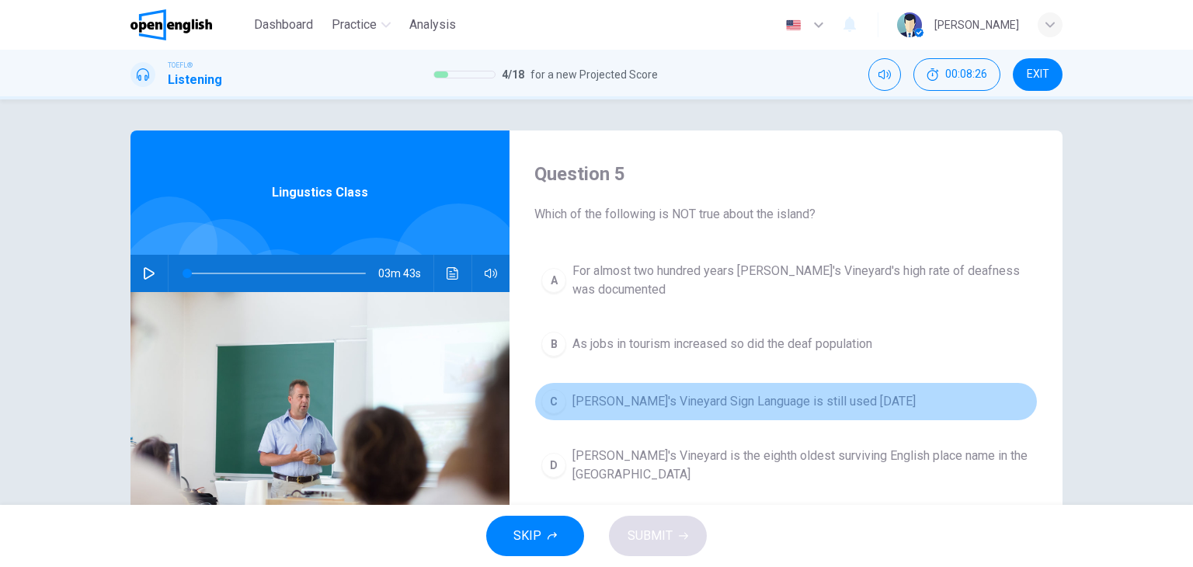
click at [780, 398] on span "[PERSON_NAME]'s Vineyard Sign Language is still used [DATE]" at bounding box center [743, 401] width 343 height 19
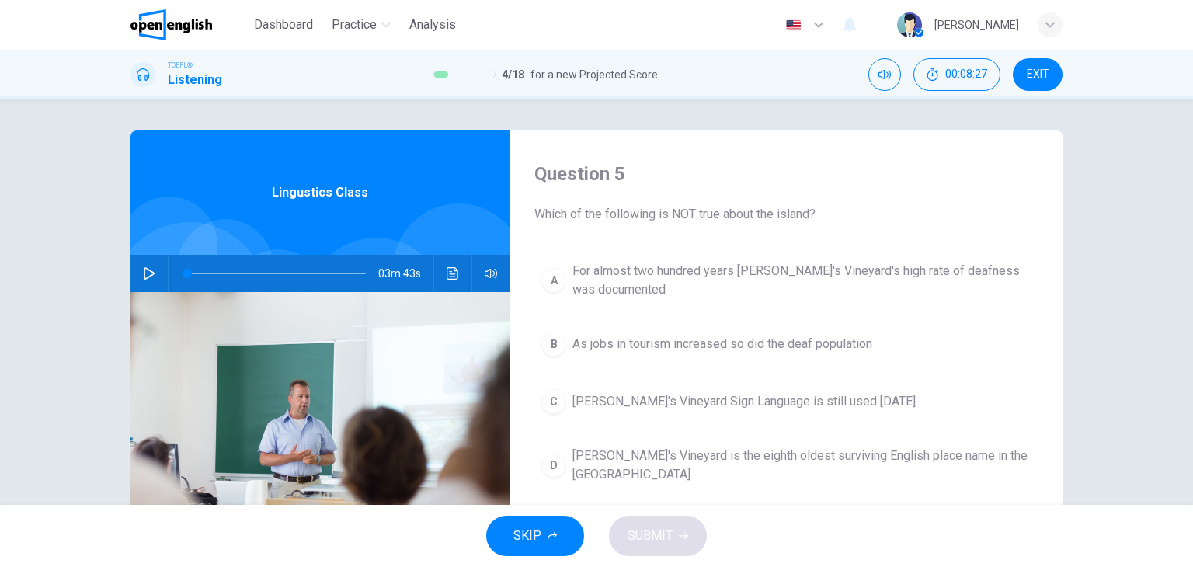
click at [780, 398] on span "[PERSON_NAME]'s Vineyard Sign Language is still used [DATE]" at bounding box center [743, 401] width 343 height 19
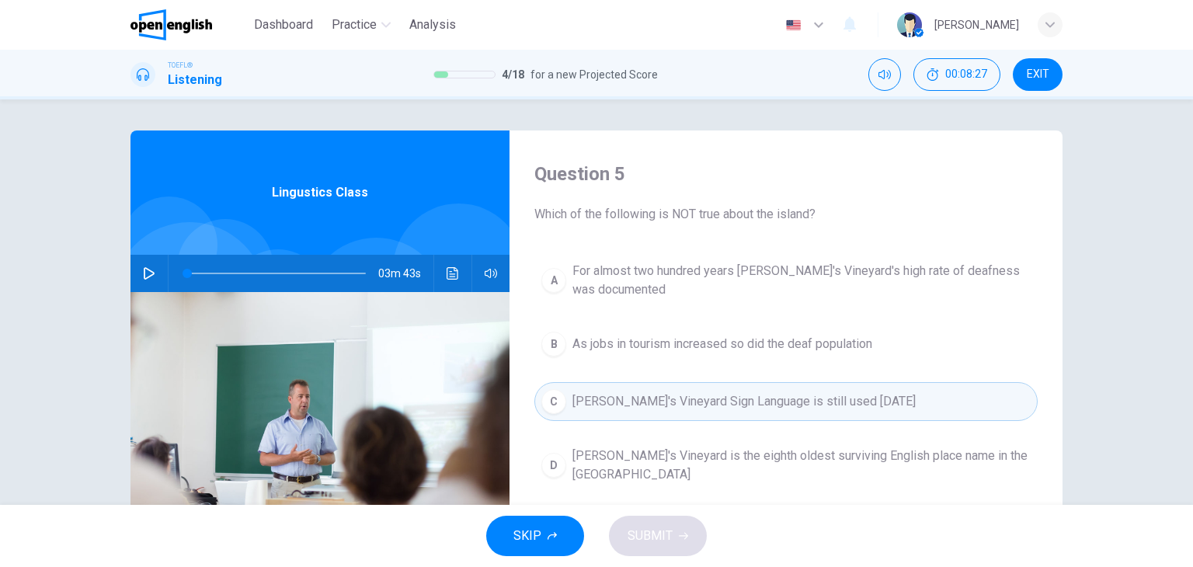
click at [780, 398] on span "[PERSON_NAME]'s Vineyard Sign Language is still used [DATE]" at bounding box center [743, 401] width 343 height 19
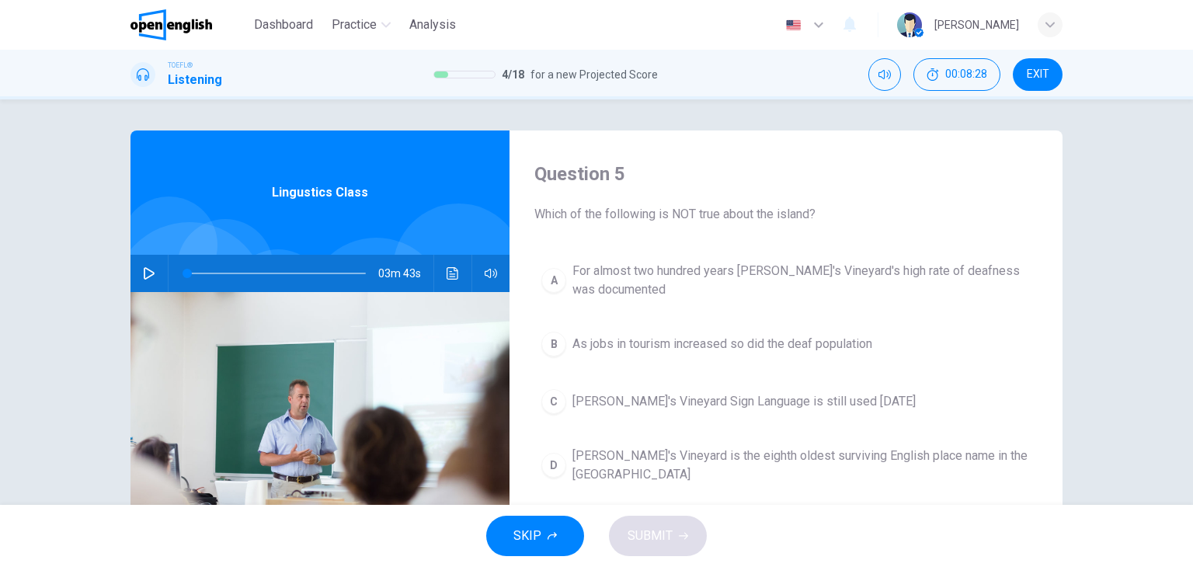
click at [762, 452] on span "[PERSON_NAME]'s Vineyard is the eighth oldest surviving English place name in t…" at bounding box center [801, 464] width 458 height 37
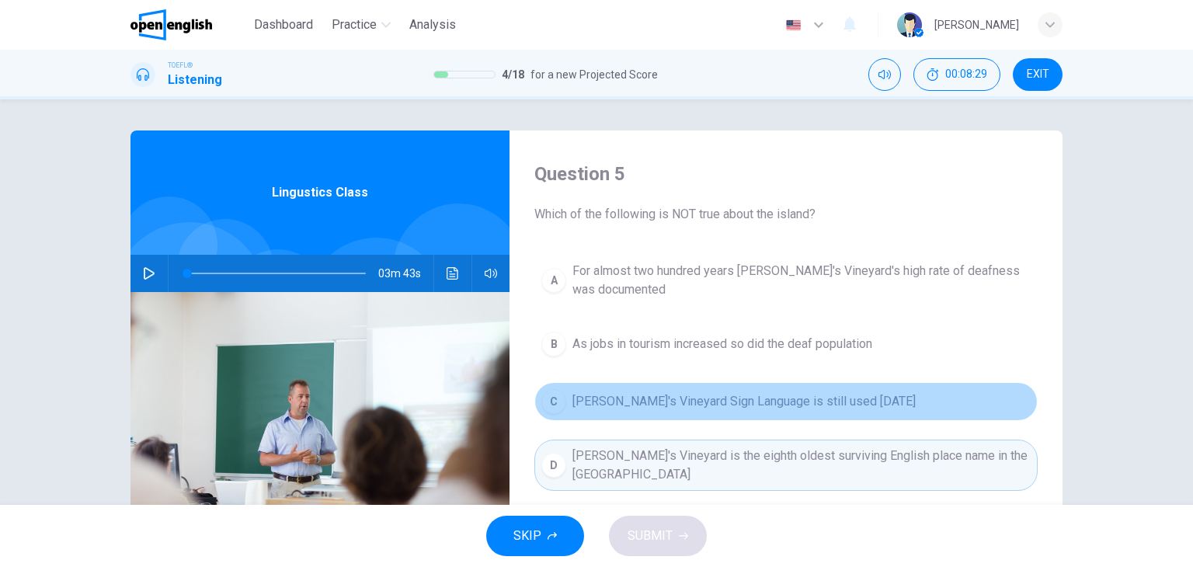
click at [765, 405] on span "[PERSON_NAME]'s Vineyard Sign Language is still used [DATE]" at bounding box center [743, 401] width 343 height 19
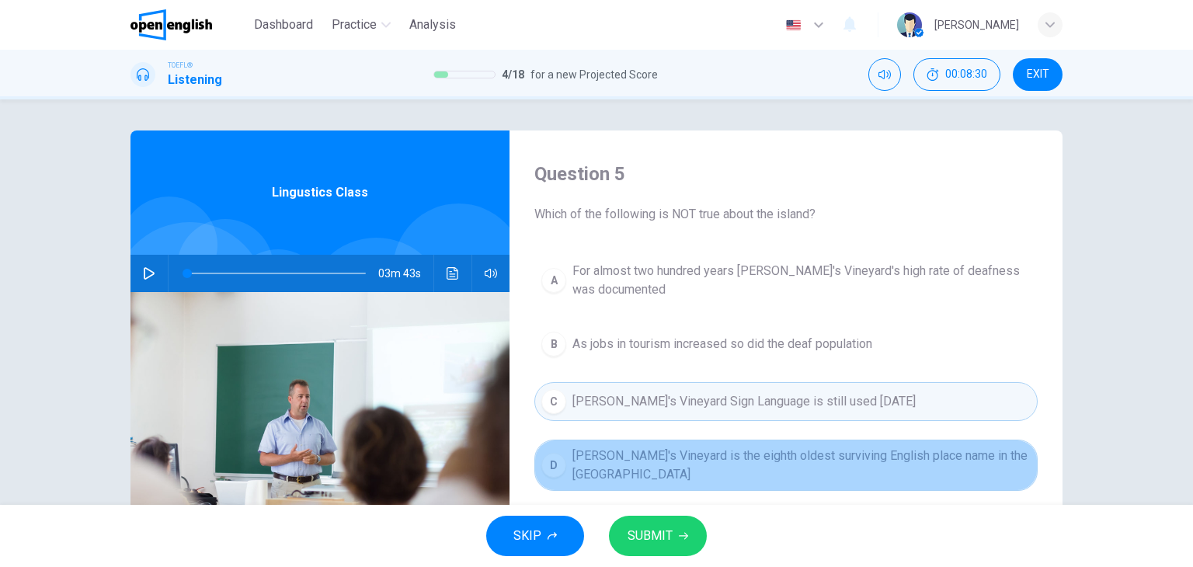
click at [732, 457] on span "[PERSON_NAME]'s Vineyard is the eighth oldest surviving English place name in t…" at bounding box center [801, 464] width 458 height 37
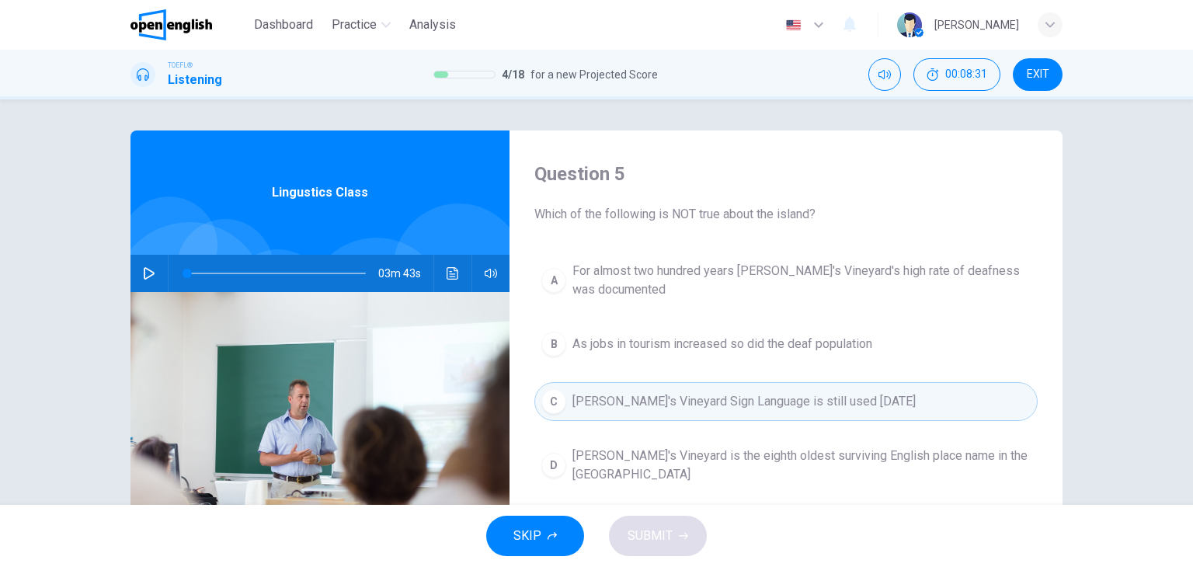
click at [735, 349] on span "As jobs in tourism increased so did the deaf population" at bounding box center [722, 344] width 300 height 19
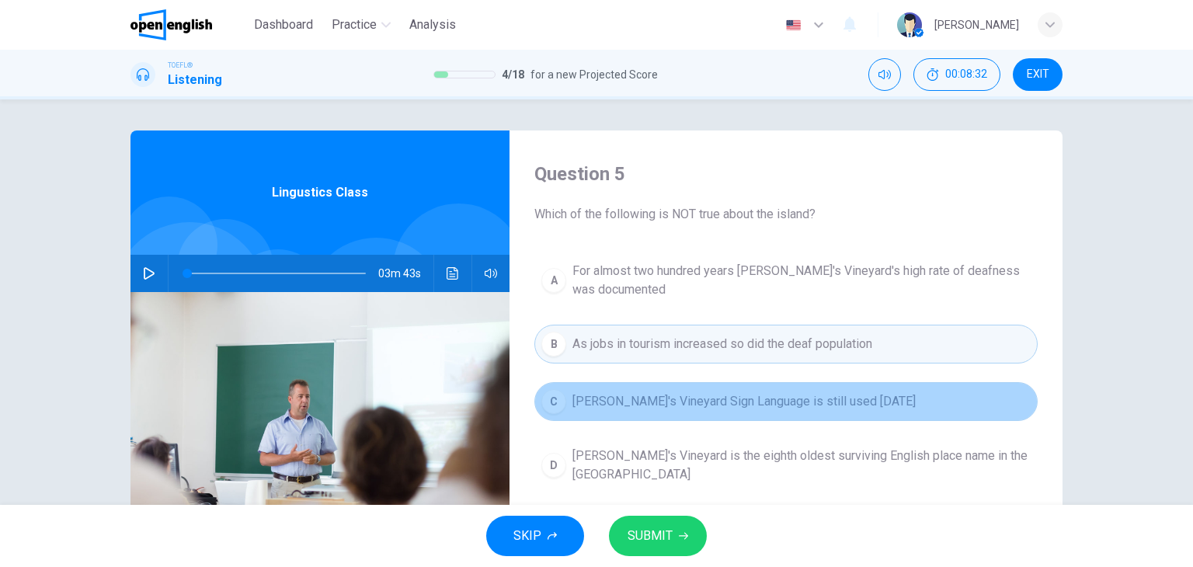
click at [716, 382] on button "C [PERSON_NAME]'s Vineyard Sign Language is still used [DATE]" at bounding box center [785, 401] width 503 height 39
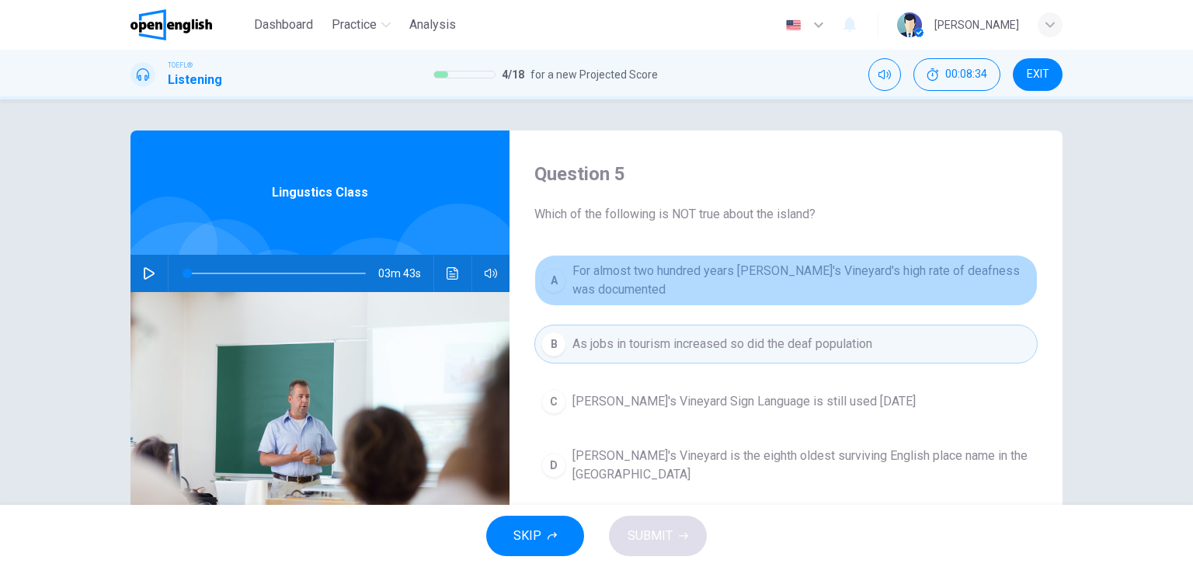
click at [748, 264] on span "For almost two hundred years [PERSON_NAME]'s Vineyard's high rate of deafness w…" at bounding box center [801, 280] width 458 height 37
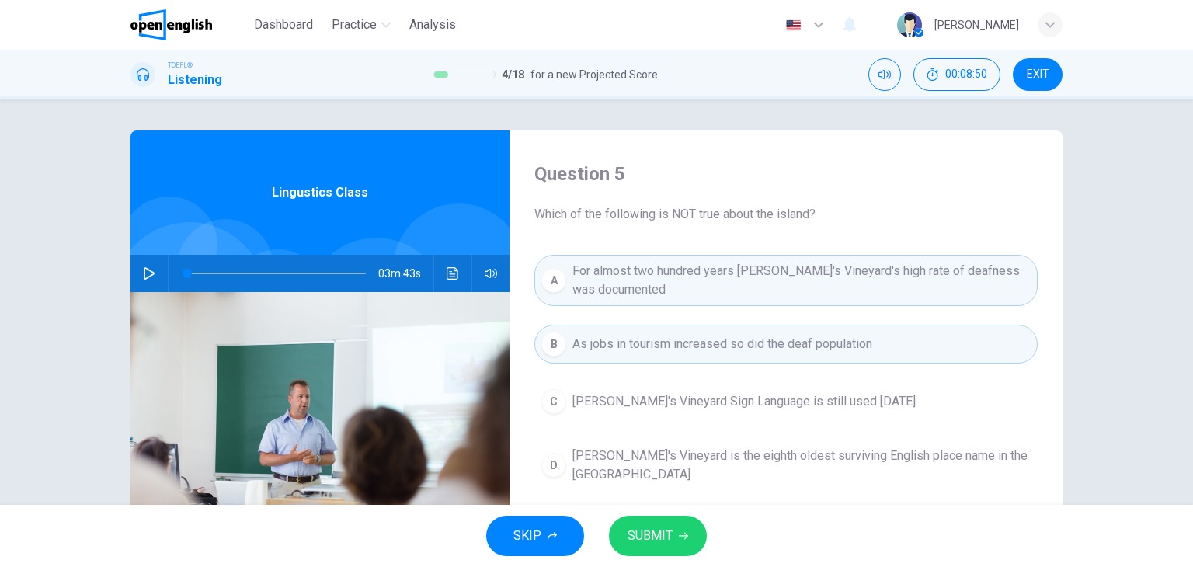
click at [682, 533] on icon "button" at bounding box center [683, 535] width 9 height 9
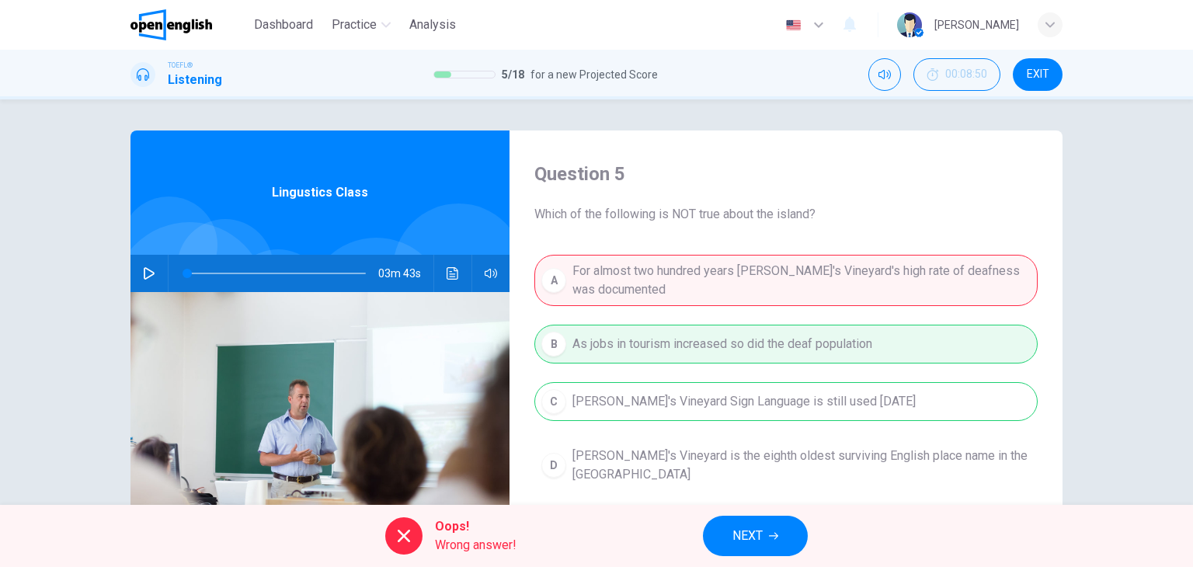
click at [764, 529] on button "NEXT" at bounding box center [755, 536] width 105 height 40
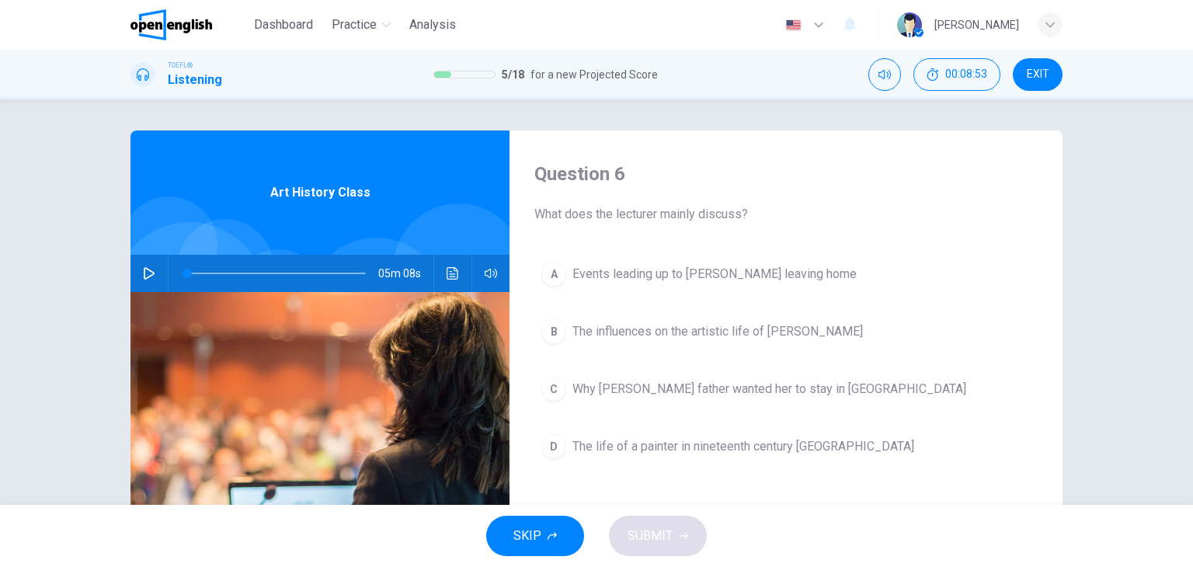
click at [149, 274] on icon "button" at bounding box center [149, 273] width 11 height 12
click at [151, 273] on button "button" at bounding box center [149, 273] width 25 height 37
type input "*"
